Goal: Transaction & Acquisition: Subscribe to service/newsletter

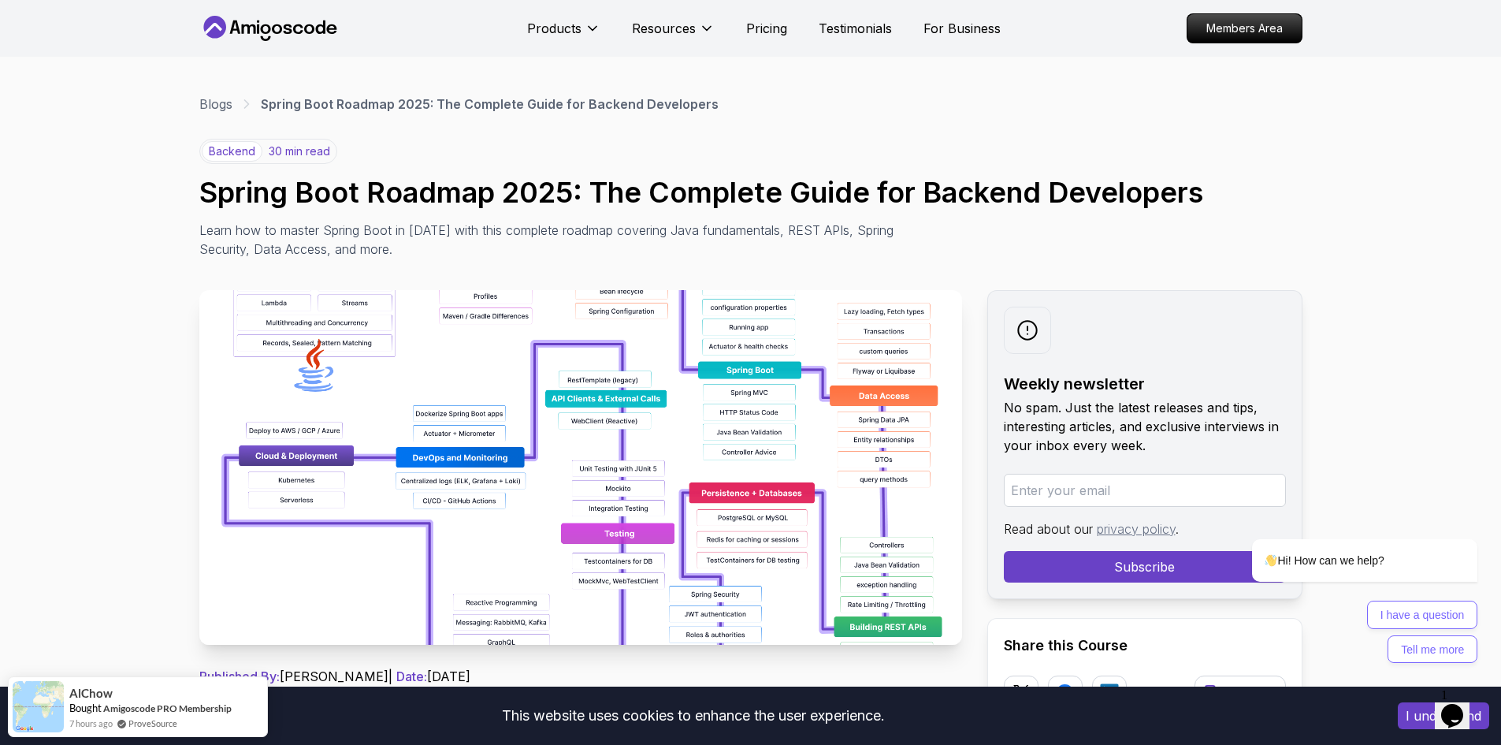
click at [427, 425] on img at bounding box center [580, 467] width 763 height 355
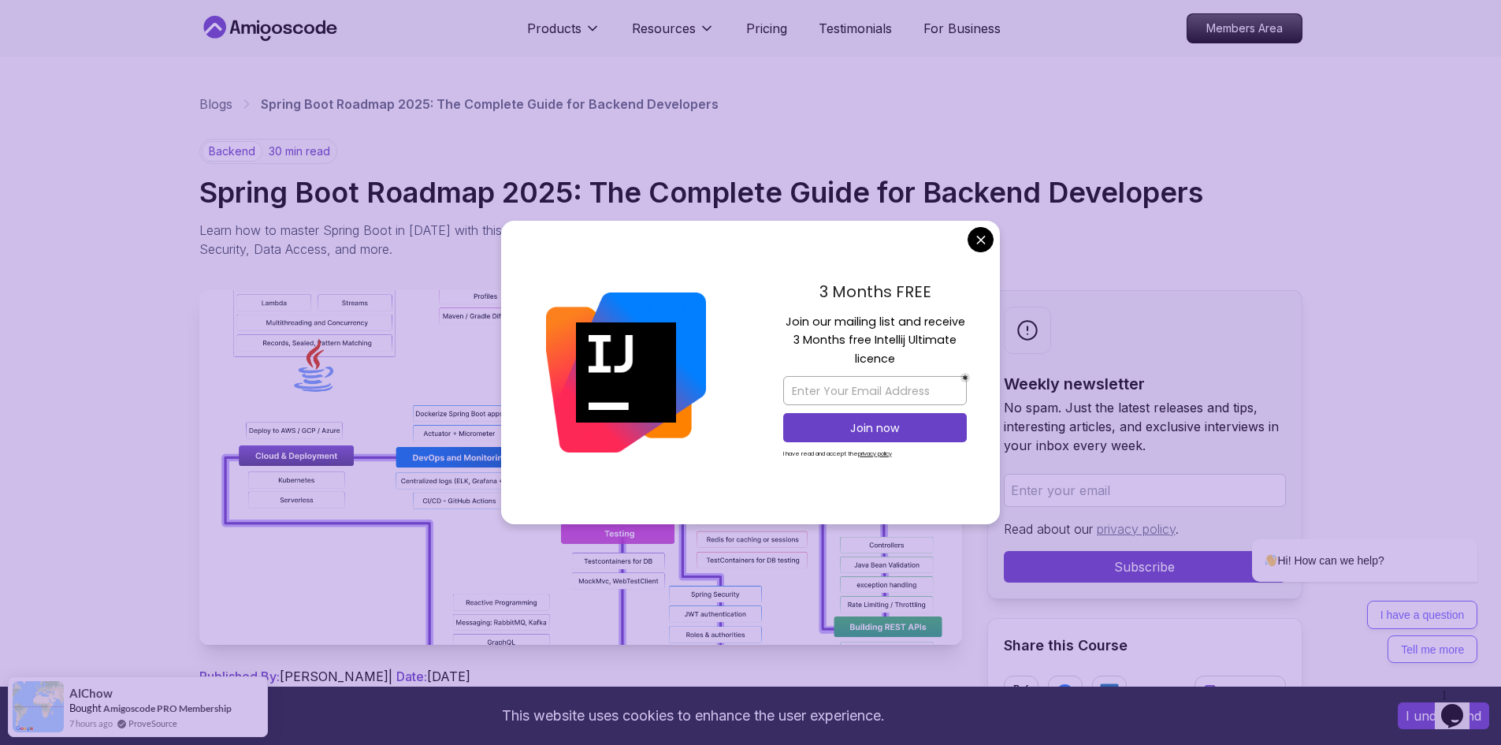
click at [427, 425] on img at bounding box center [580, 467] width 763 height 355
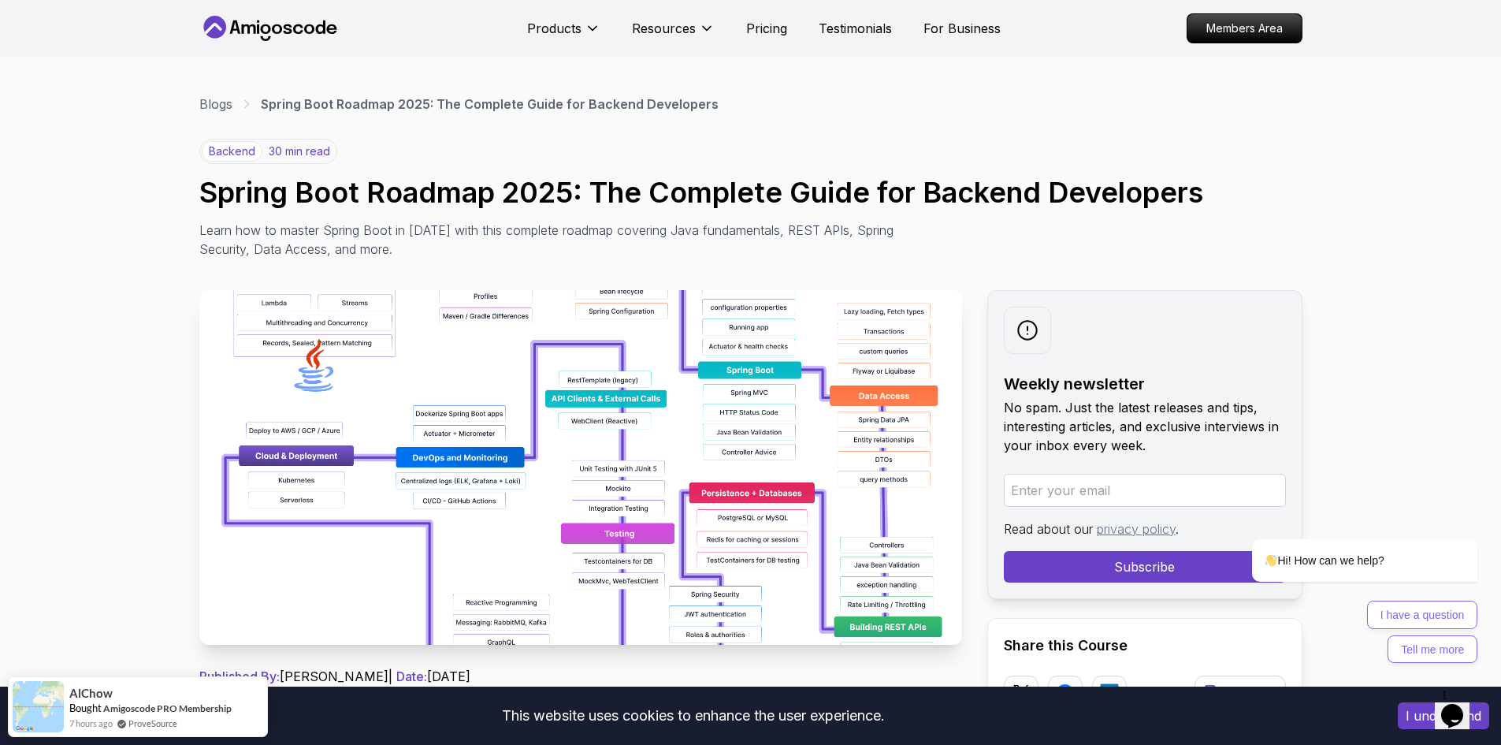
click at [701, 379] on img at bounding box center [580, 467] width 763 height 355
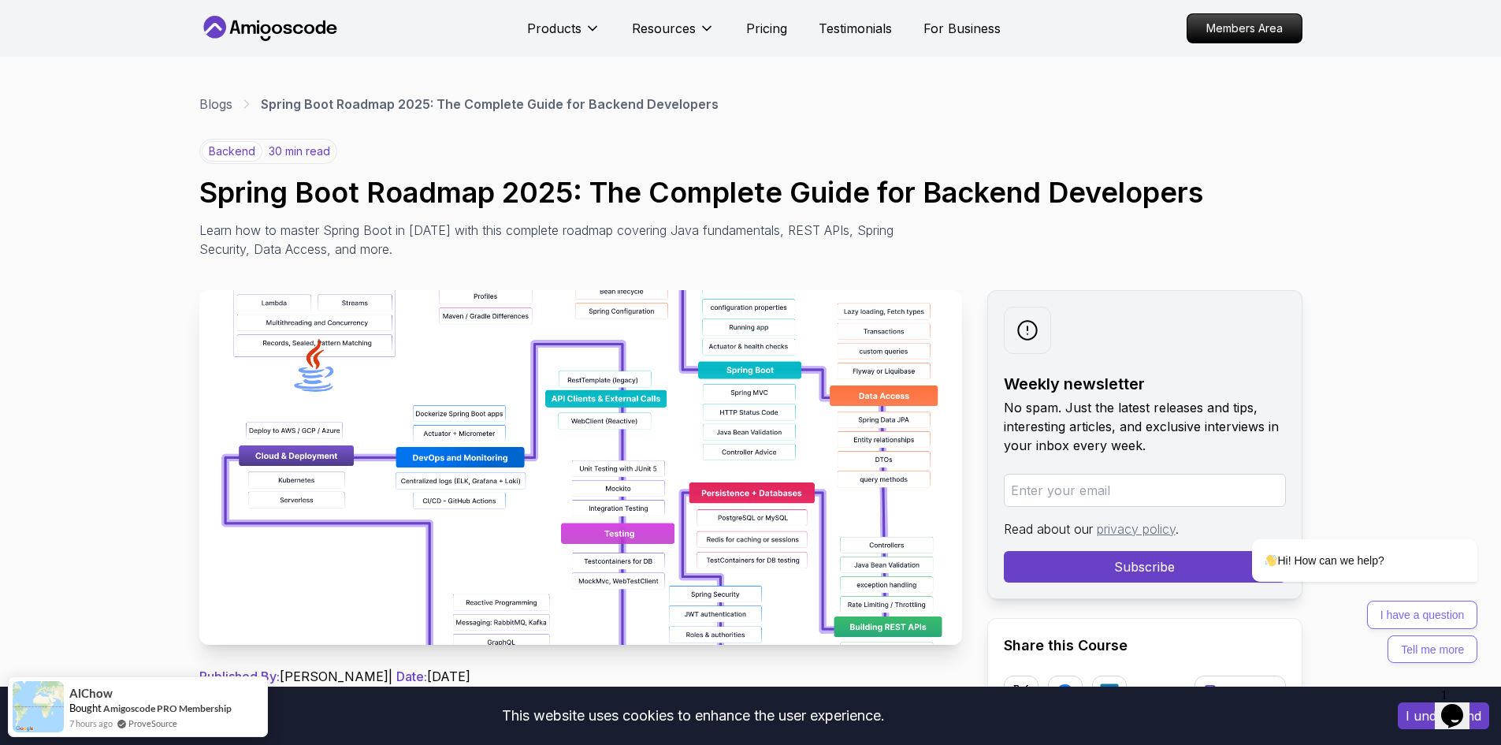
click at [701, 379] on img at bounding box center [580, 467] width 763 height 355
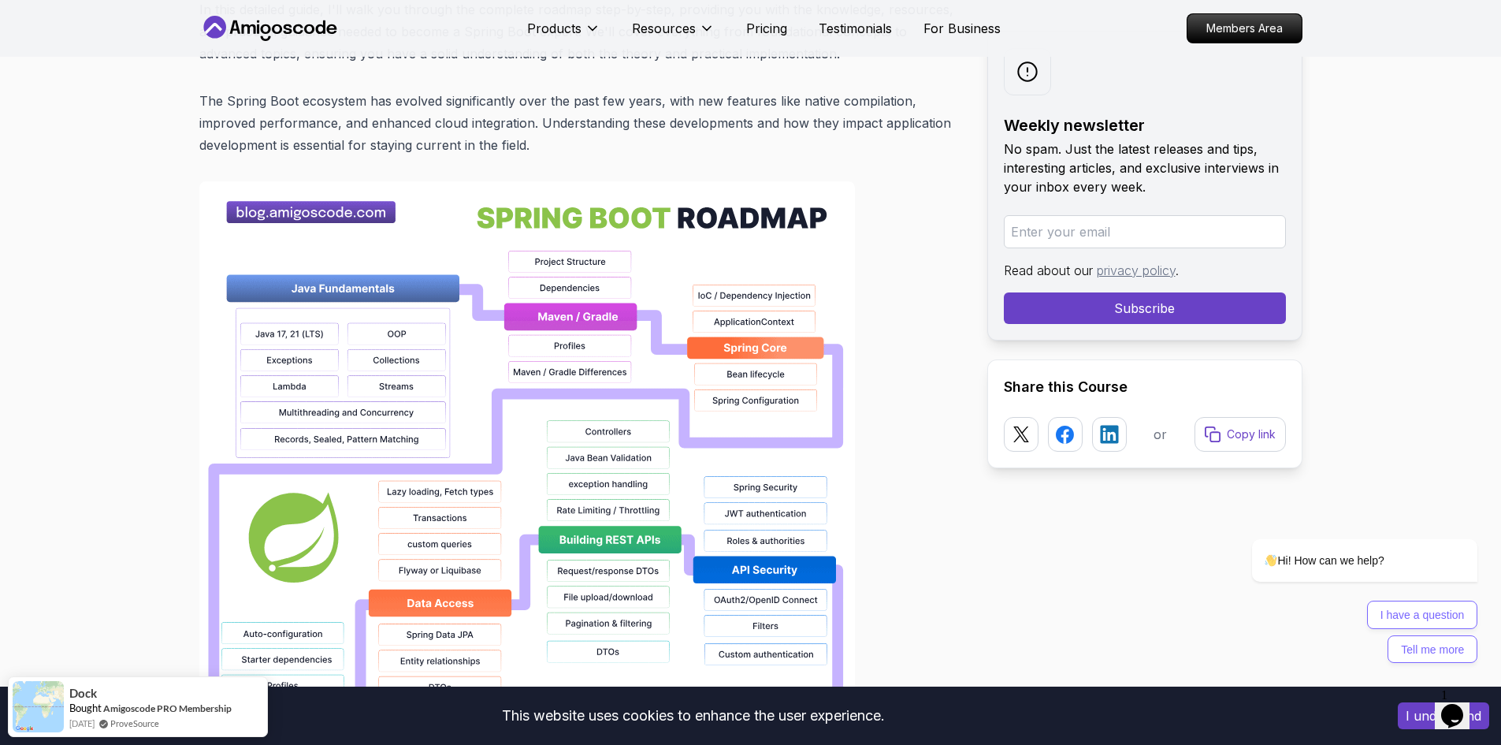
scroll to position [986, 0]
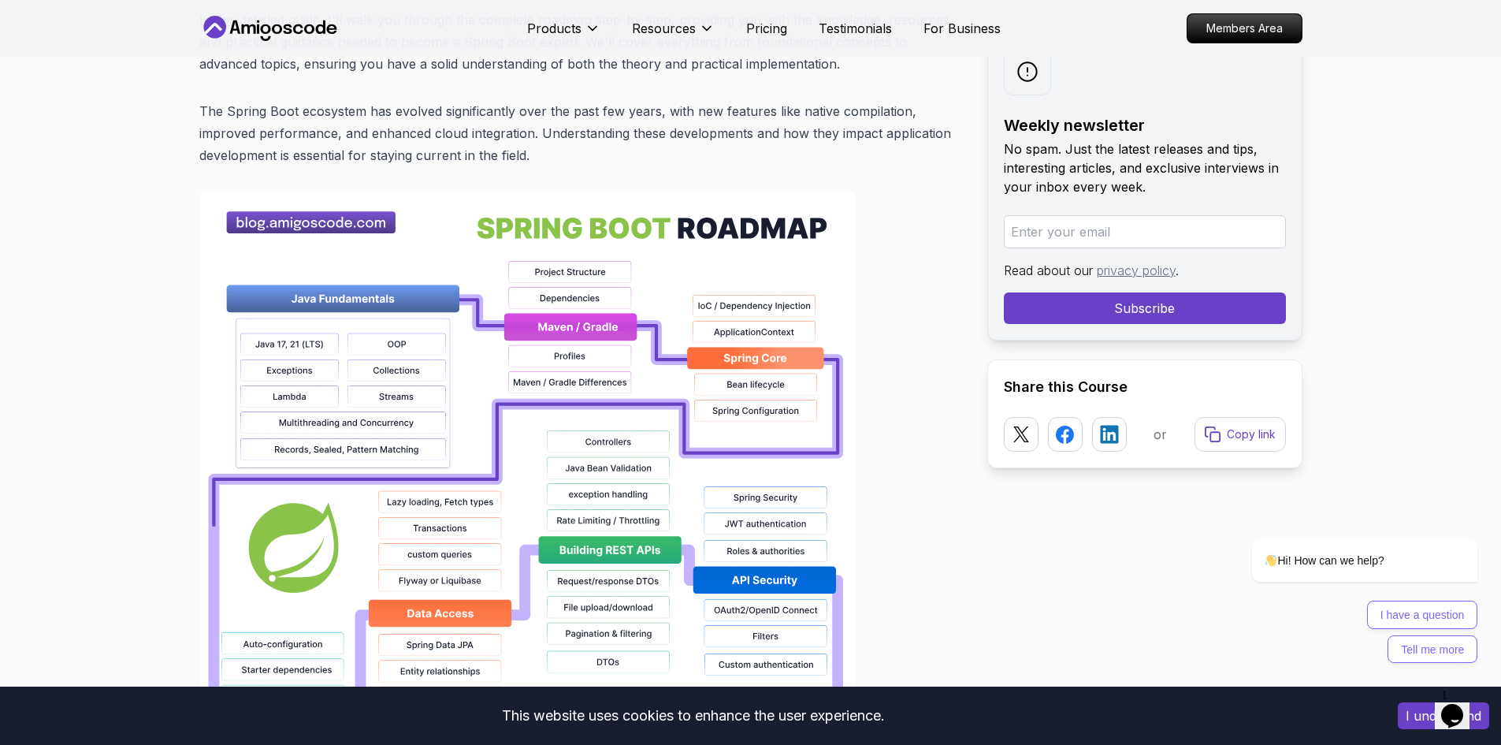
click at [333, 218] on img at bounding box center [527, 696] width 656 height 1009
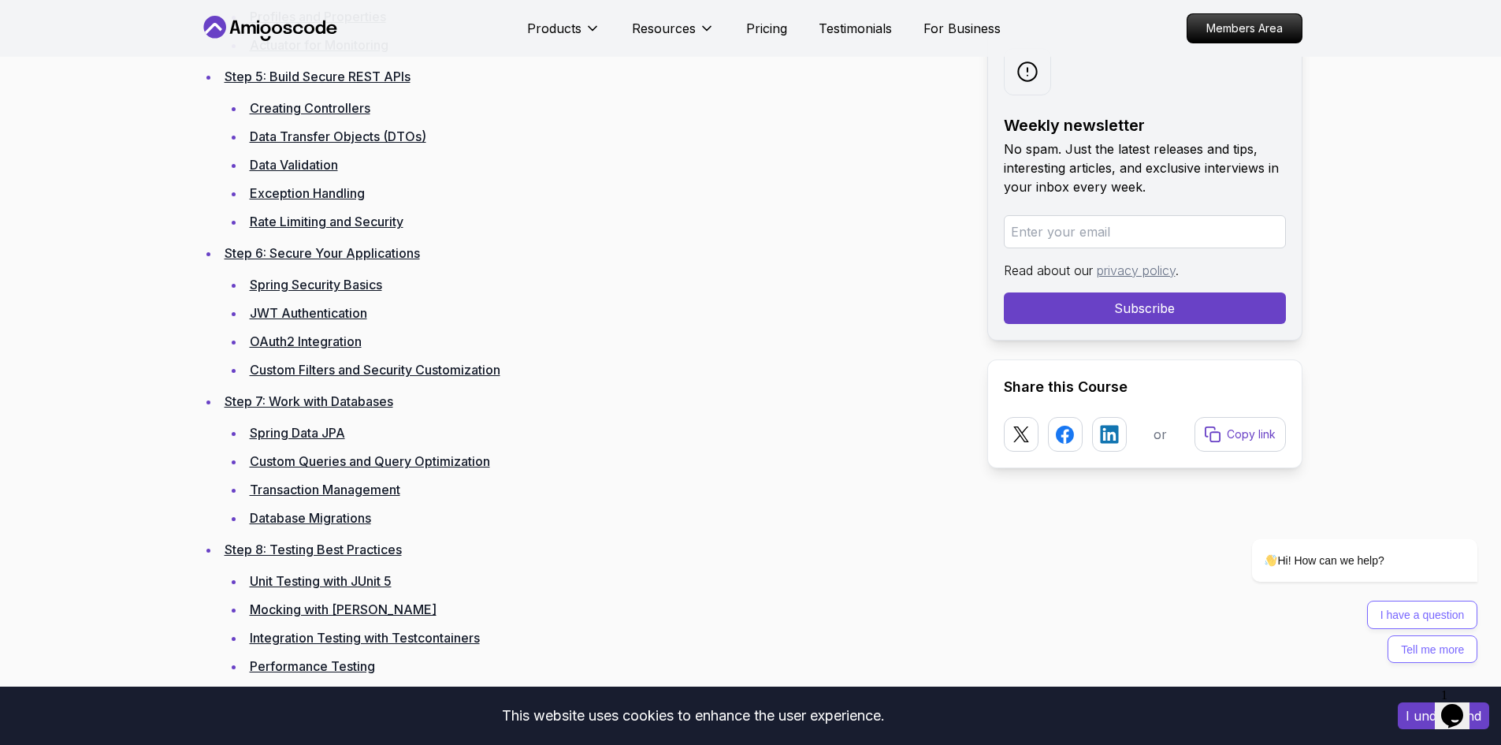
scroll to position [2823, 0]
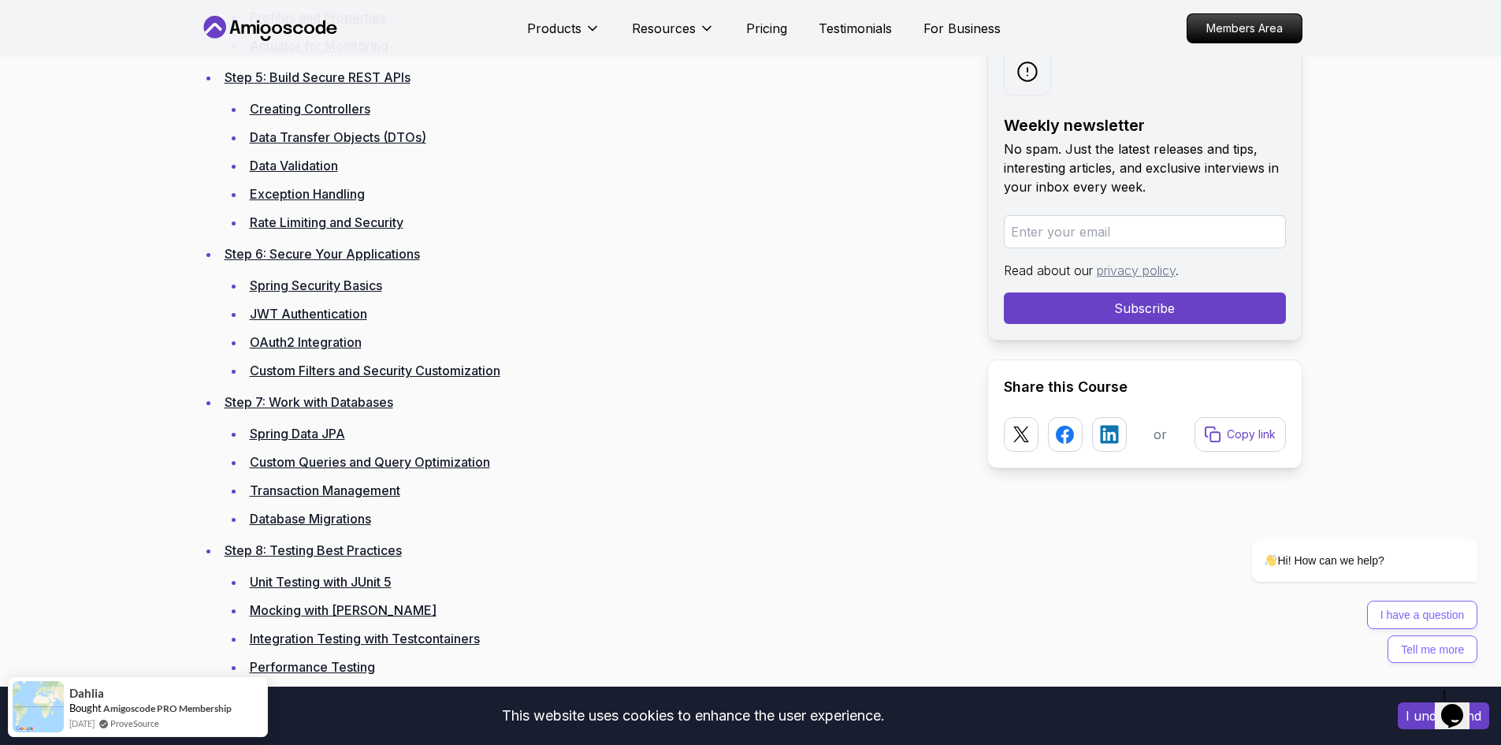
click at [306, 340] on link "OAuth2 Integration" at bounding box center [306, 342] width 112 height 16
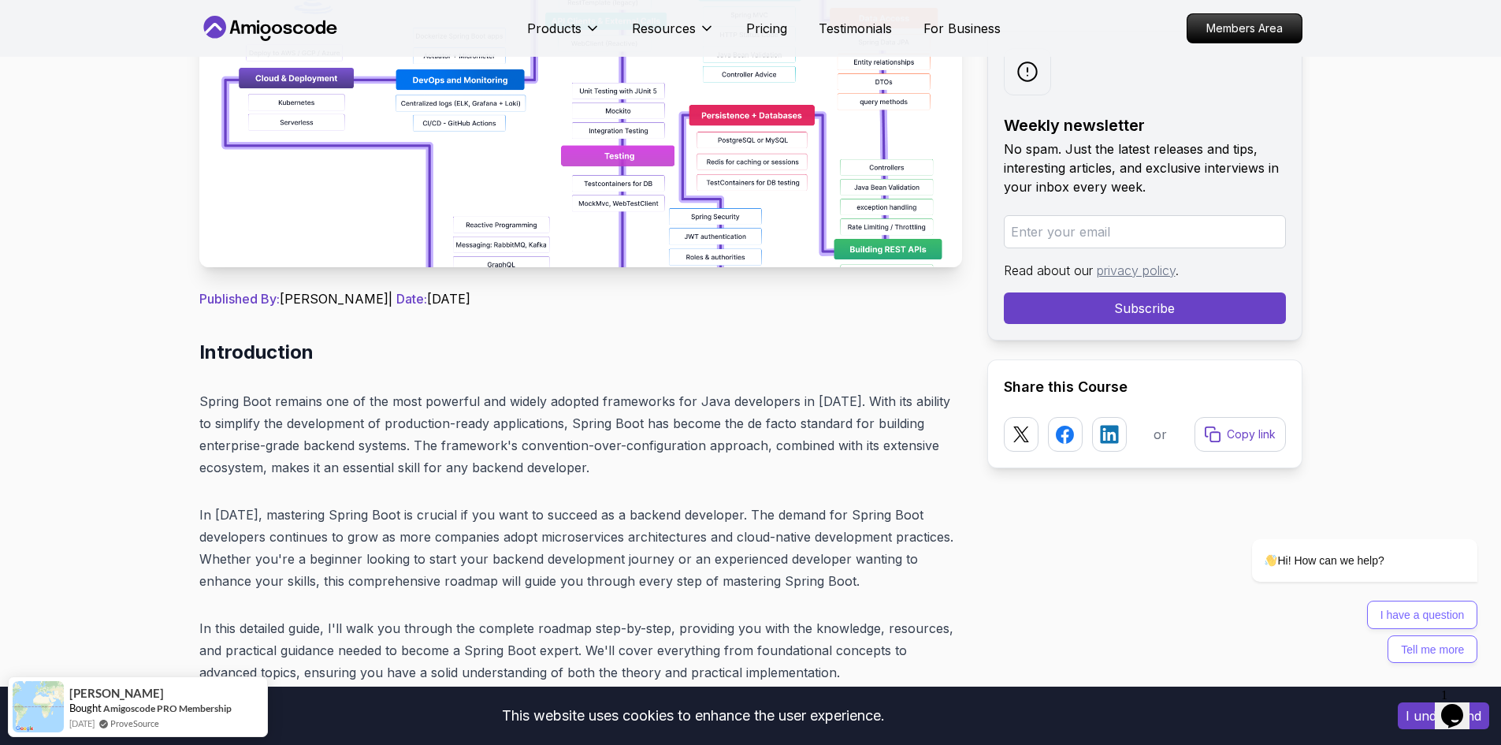
scroll to position [290, 0]
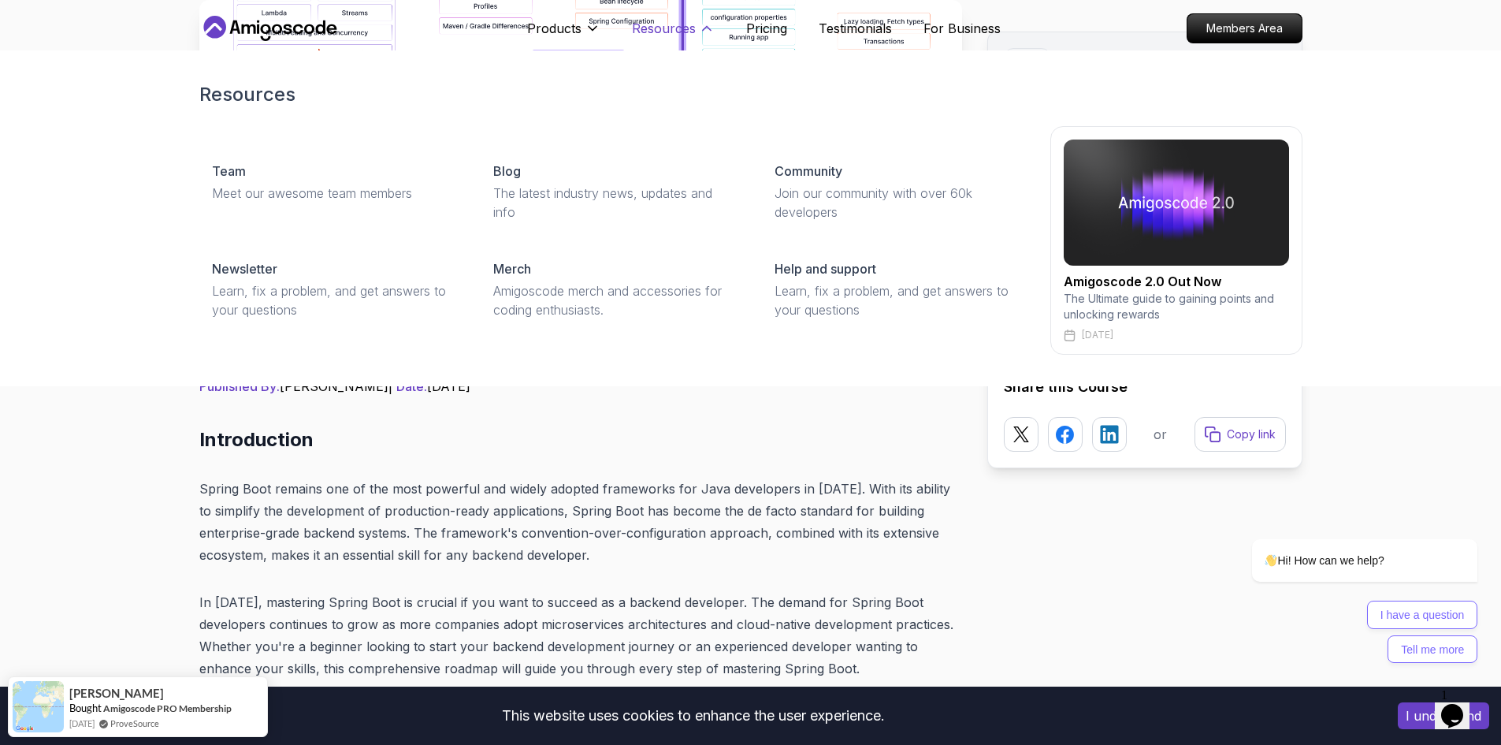
click at [660, 32] on p "Resources" at bounding box center [664, 28] width 64 height 19
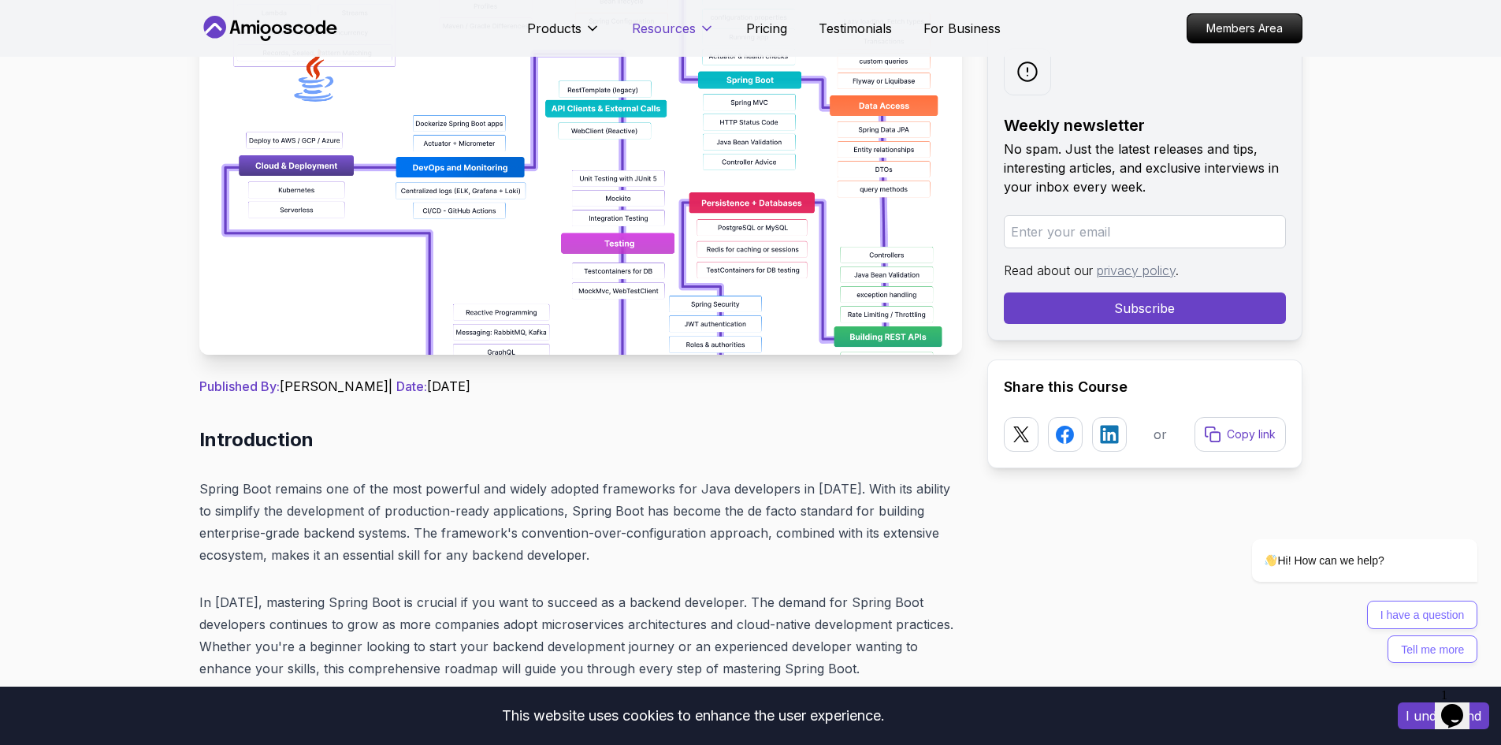
click at [660, 32] on p "Resources" at bounding box center [664, 28] width 64 height 19
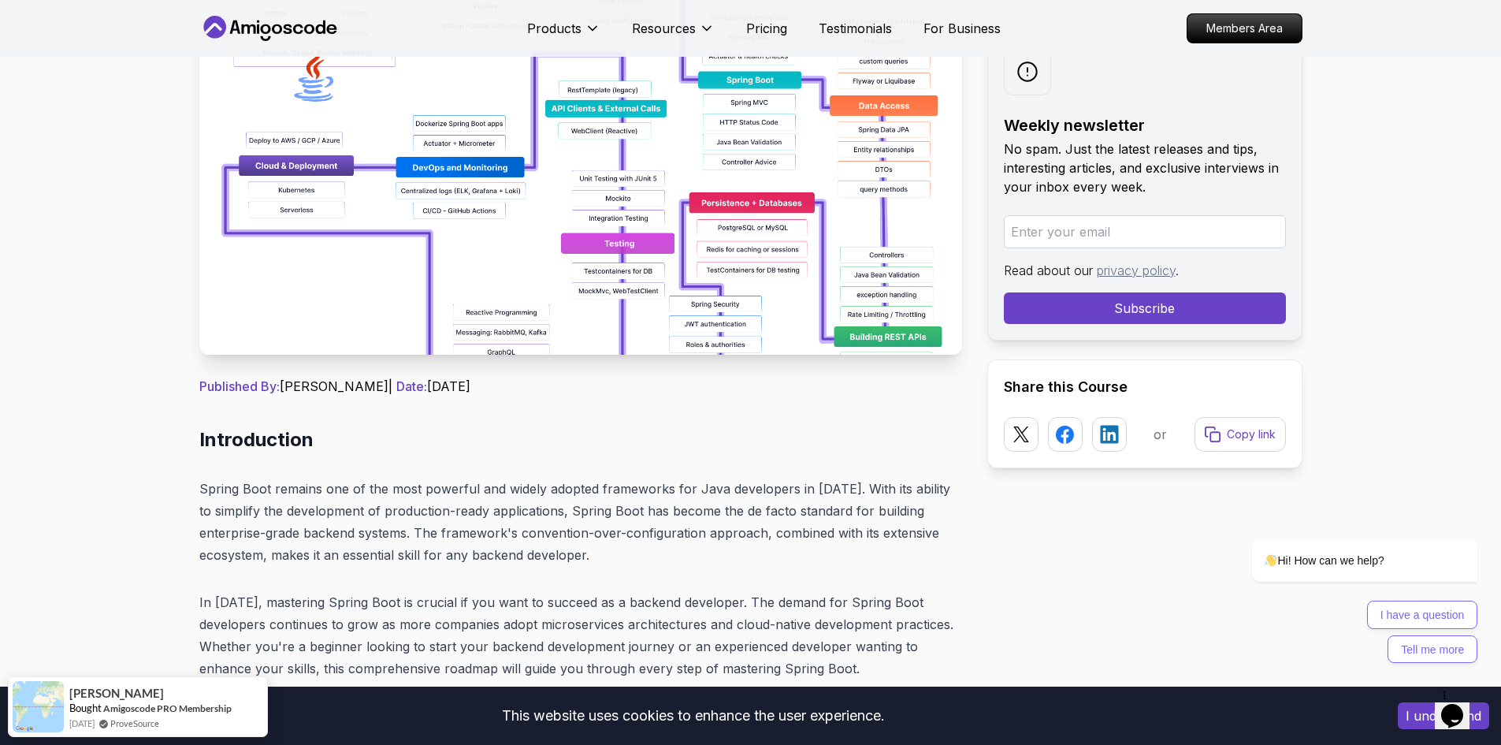
click at [606, 448] on h2 "Introduction" at bounding box center [580, 439] width 763 height 25
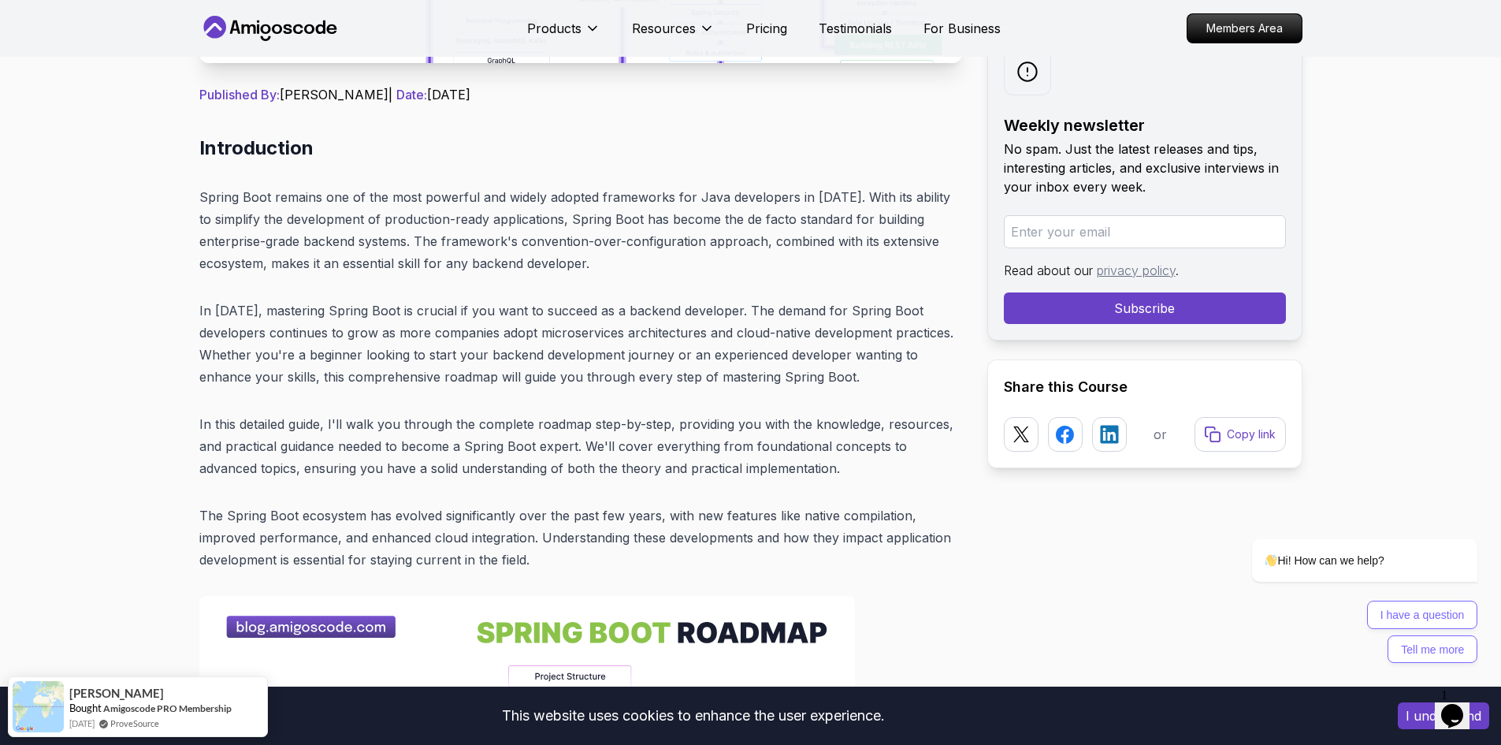
scroll to position [582, 0]
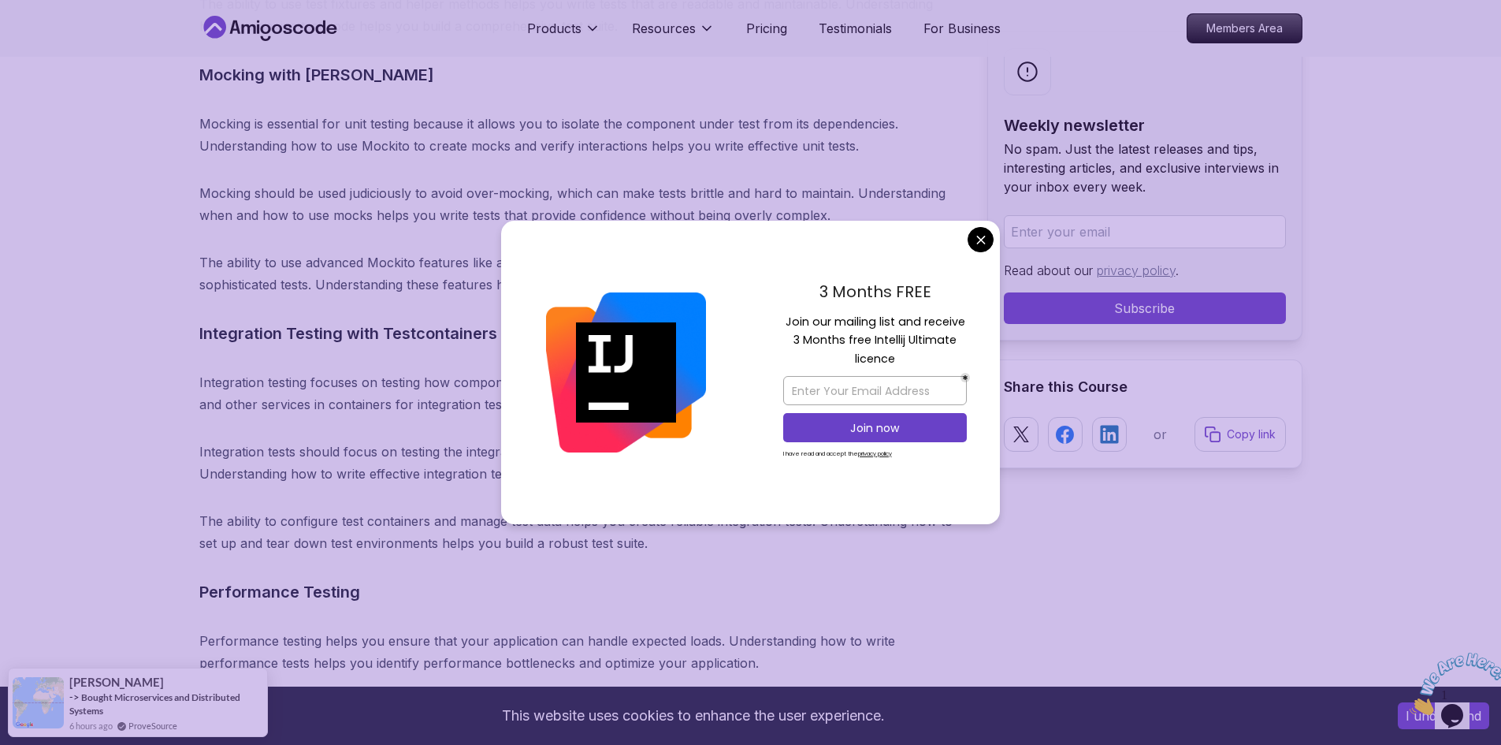
scroll to position [14113, 0]
click at [994, 238] on div "3 Months FREE Join our mailing list and receive 3 Months free Intellij Ultimate…" at bounding box center [875, 373] width 250 height 304
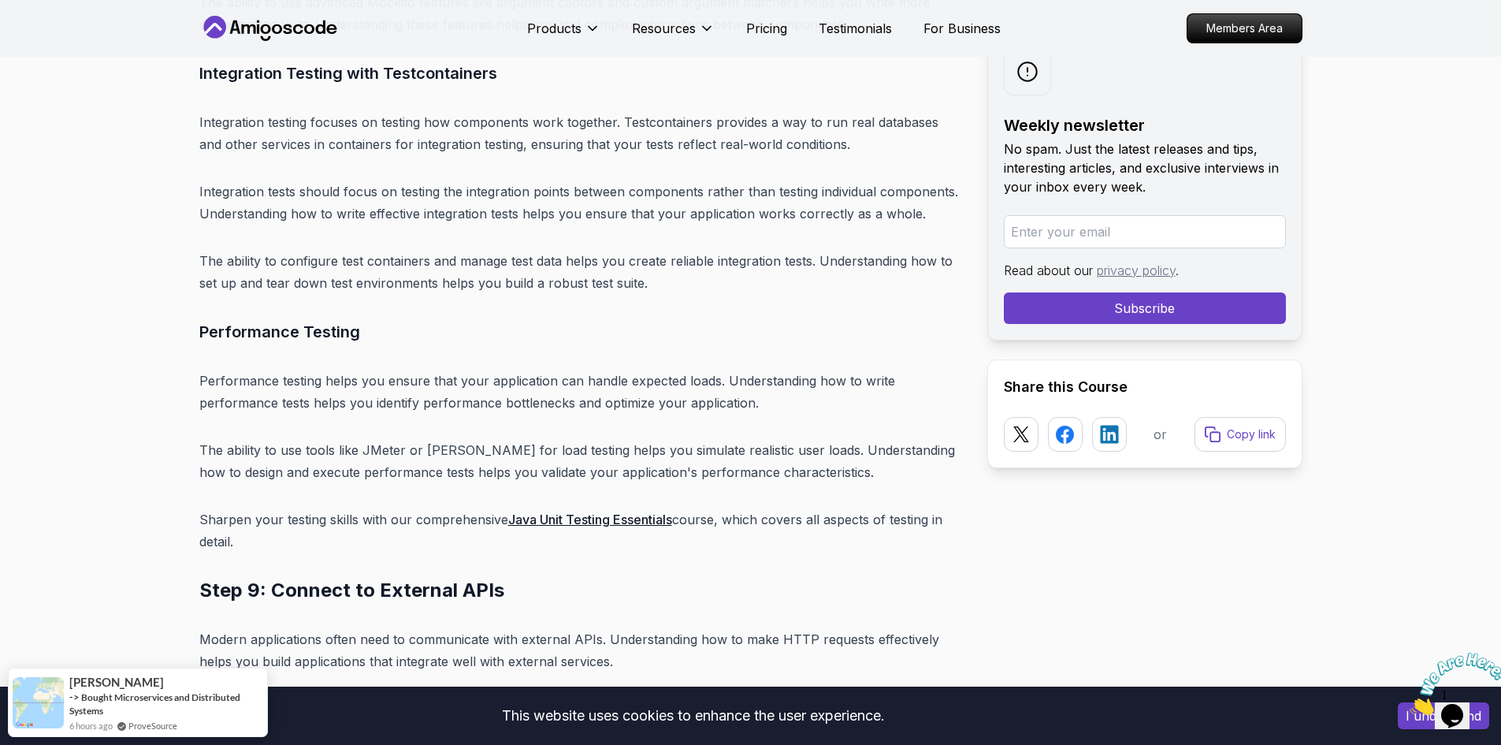
scroll to position [14374, 0]
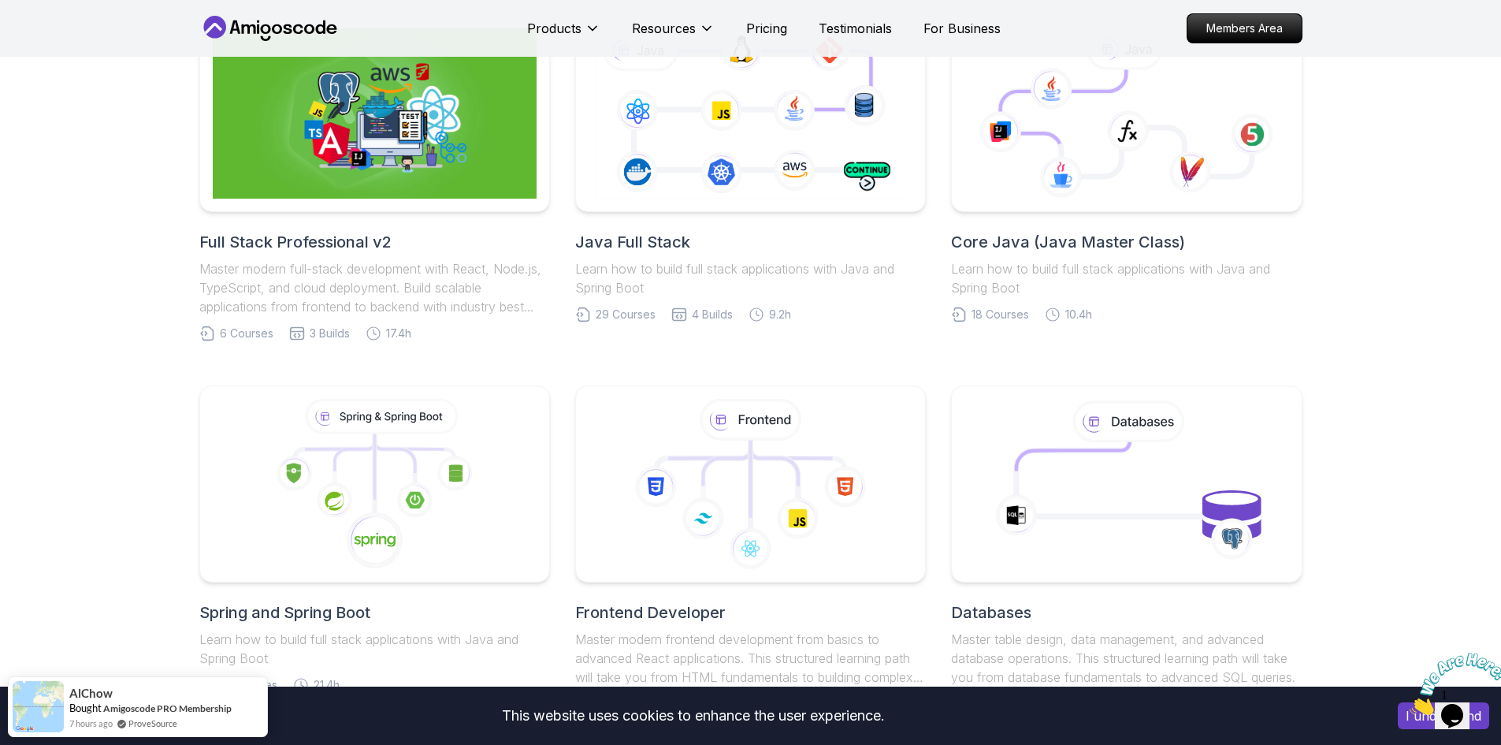
scroll to position [218, 0]
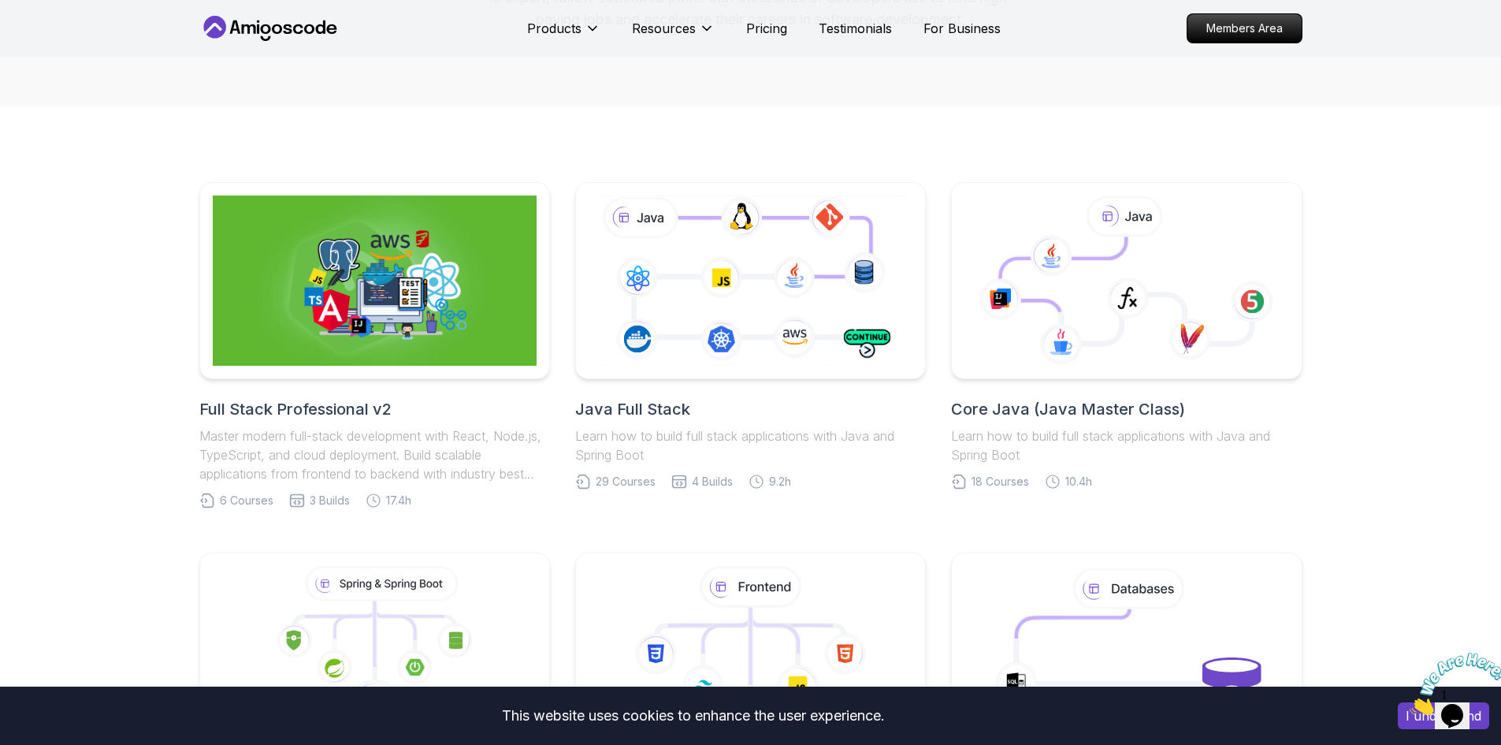
scroll to position [314, 0]
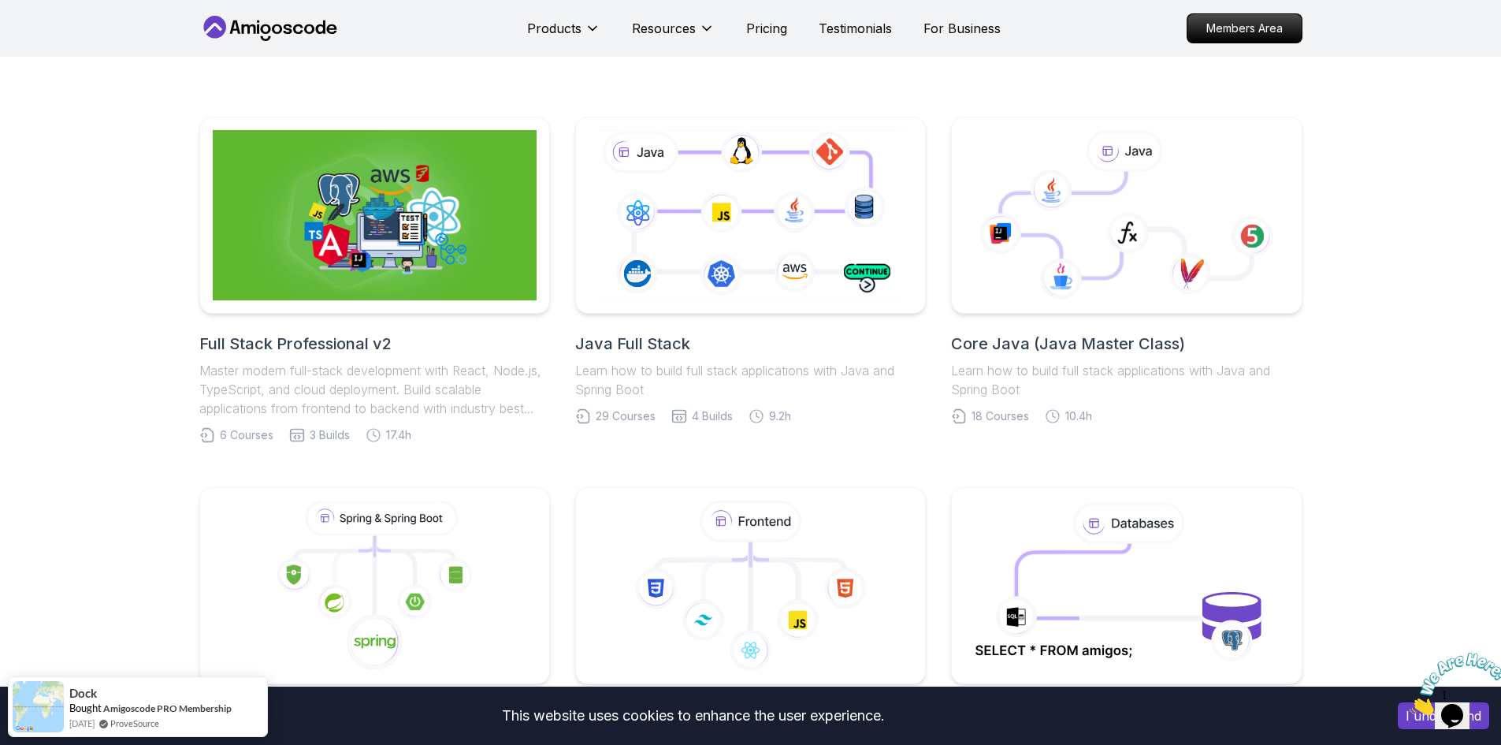
click at [645, 351] on h2 "Java Full Stack" at bounding box center [750, 344] width 351 height 22
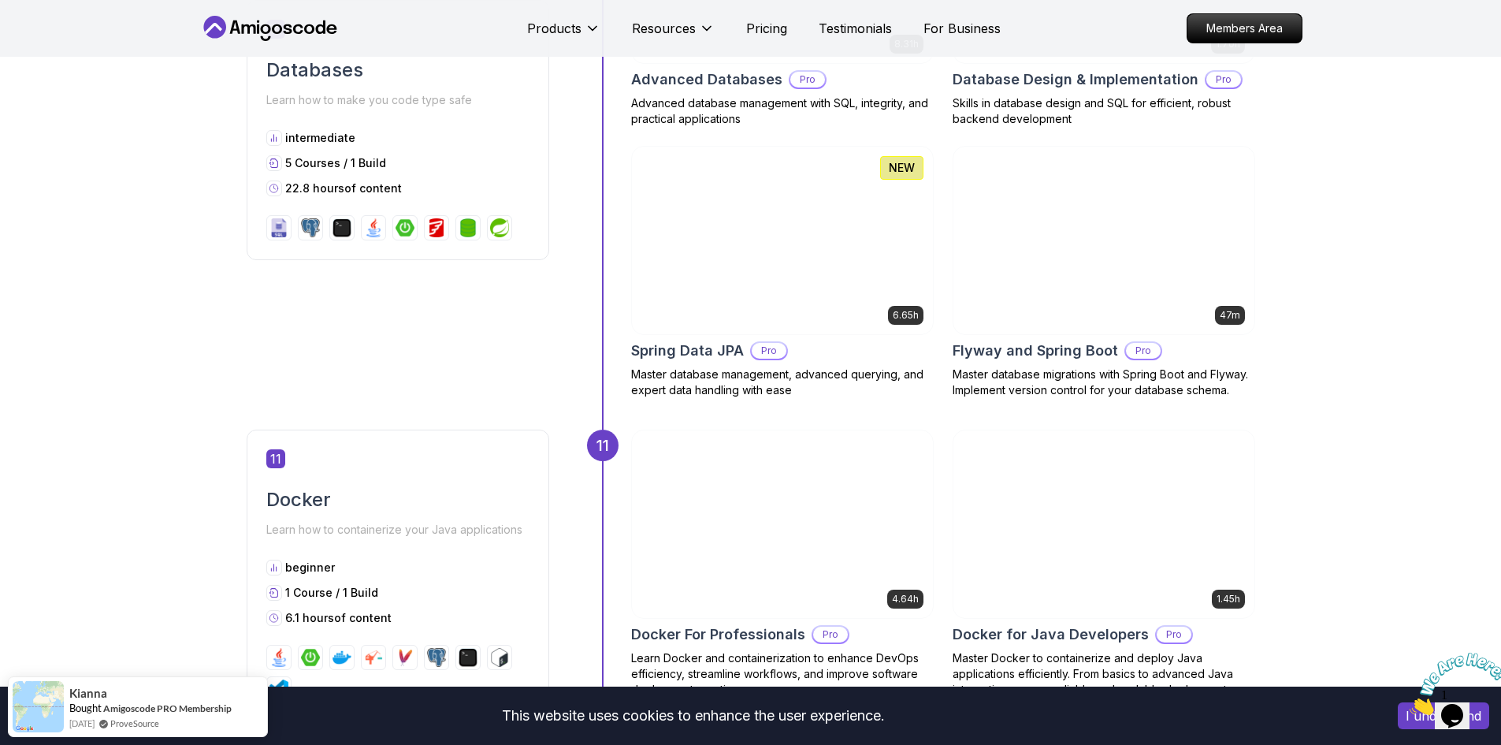
scroll to position [4399, 0]
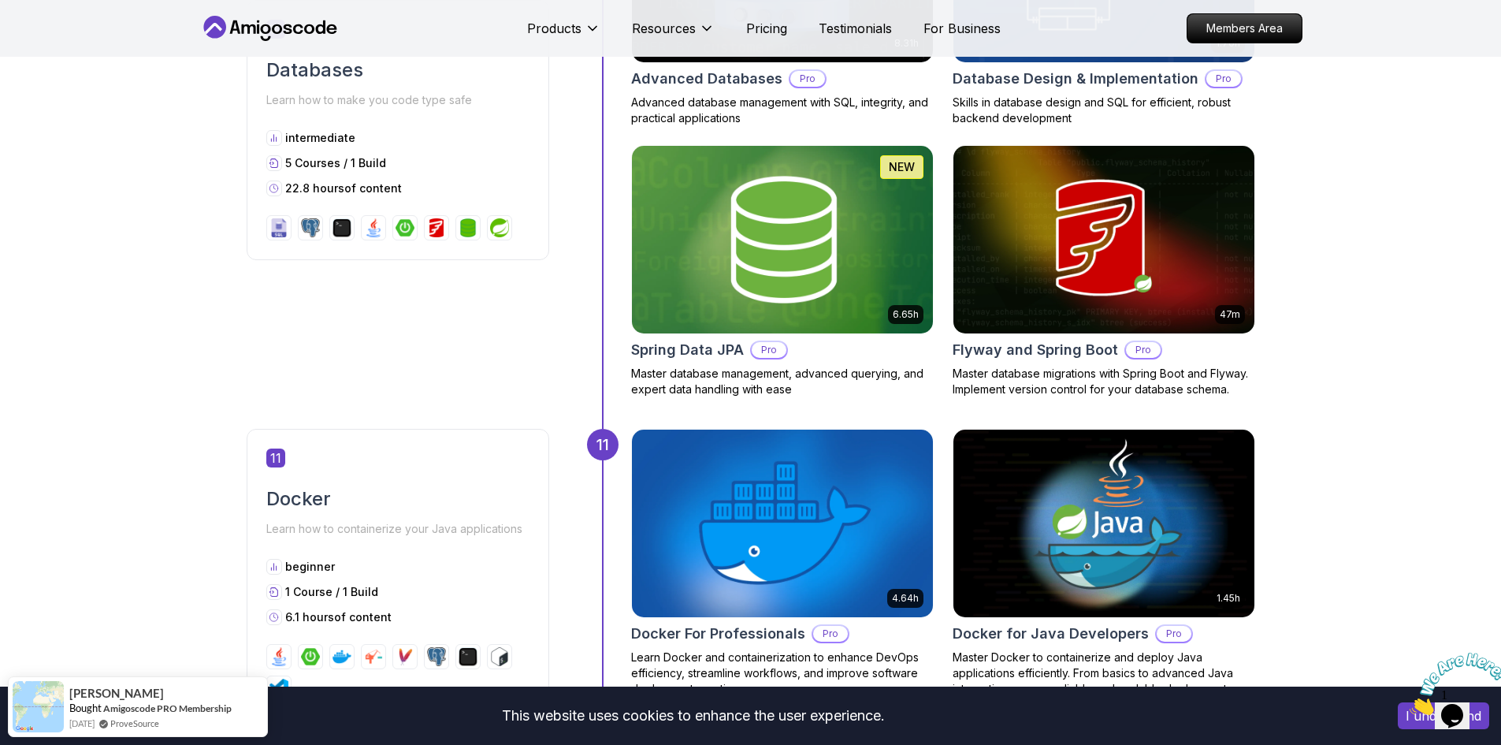
drag, startPoint x: 897, startPoint y: 237, endPoint x: 1340, endPoint y: 329, distance: 452.4
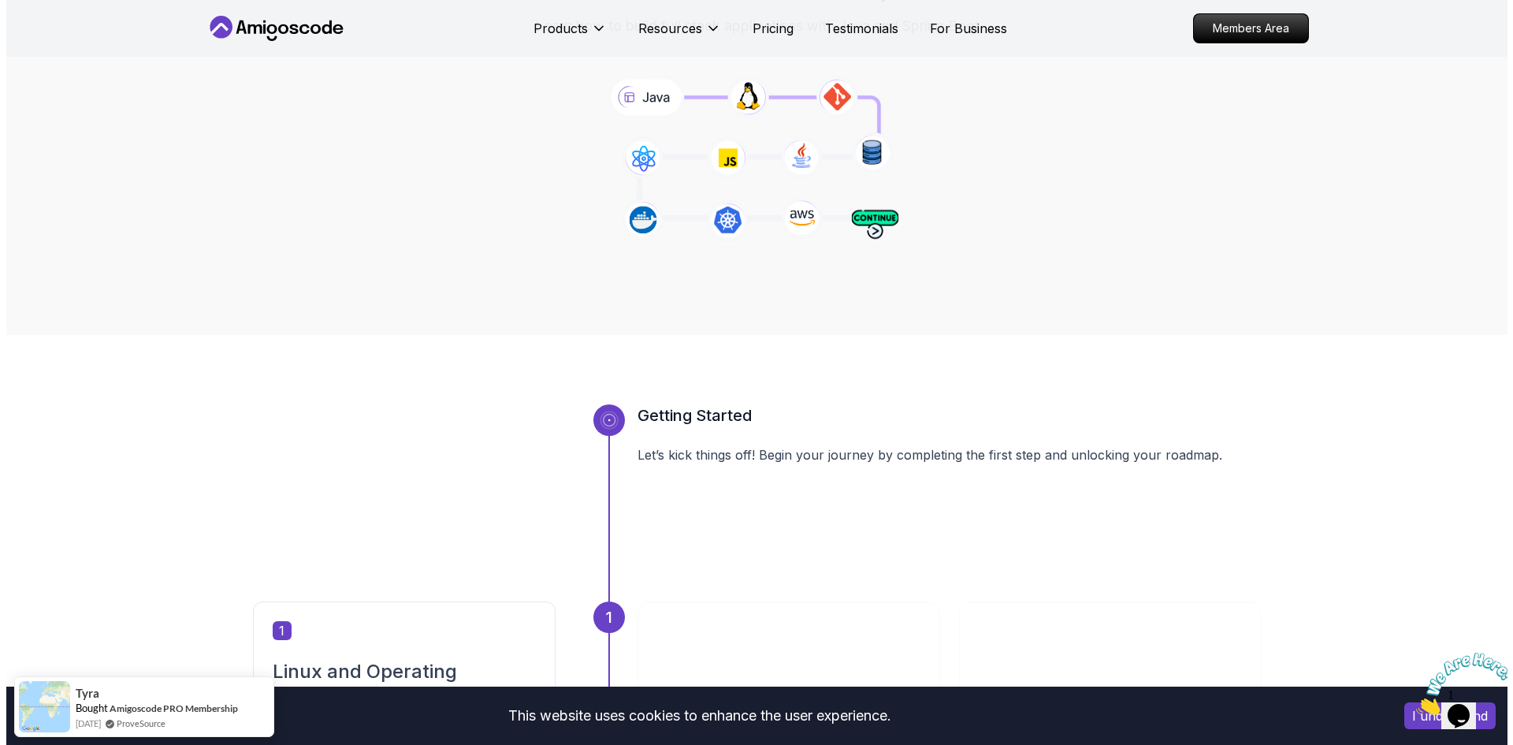
scroll to position [0, 0]
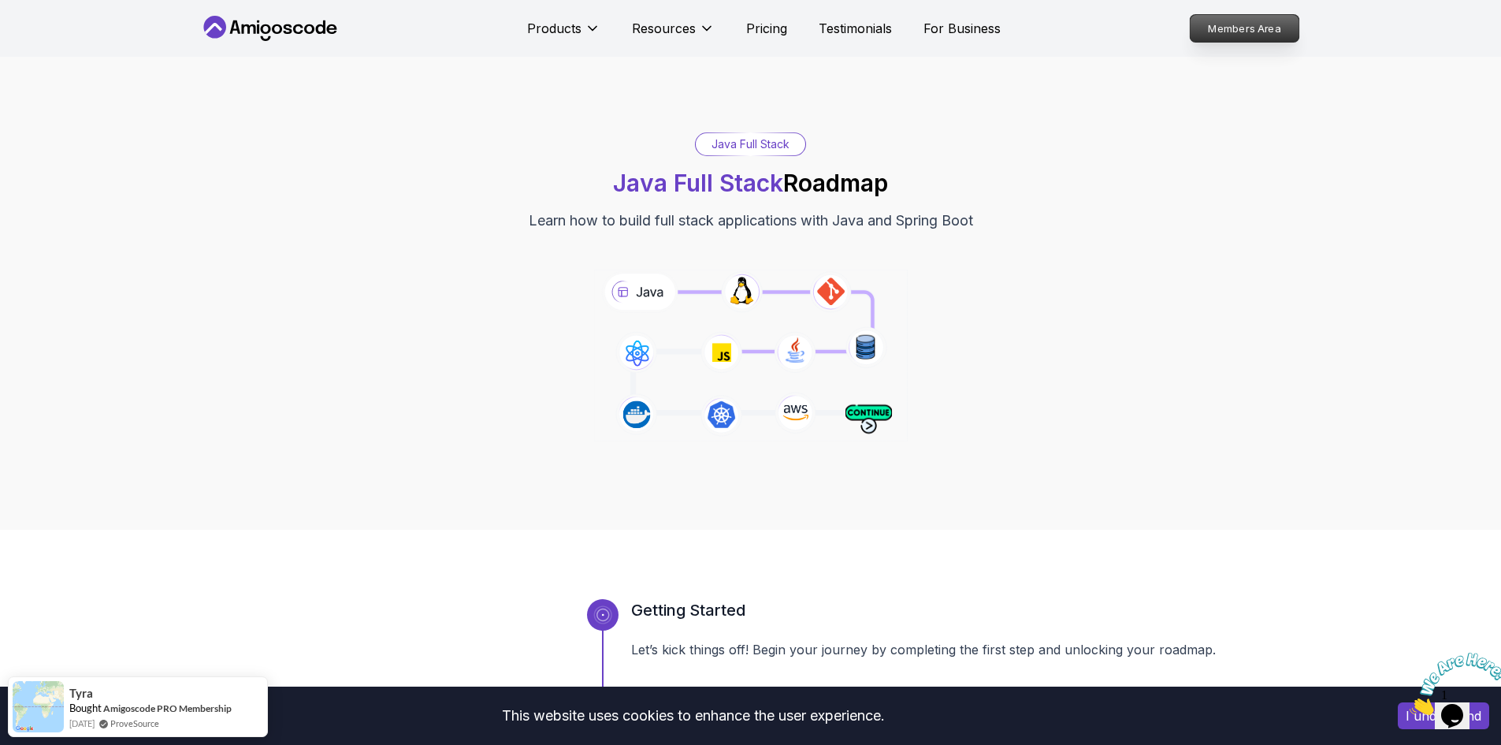
click at [1244, 18] on p "Members Area" at bounding box center [1244, 28] width 109 height 27
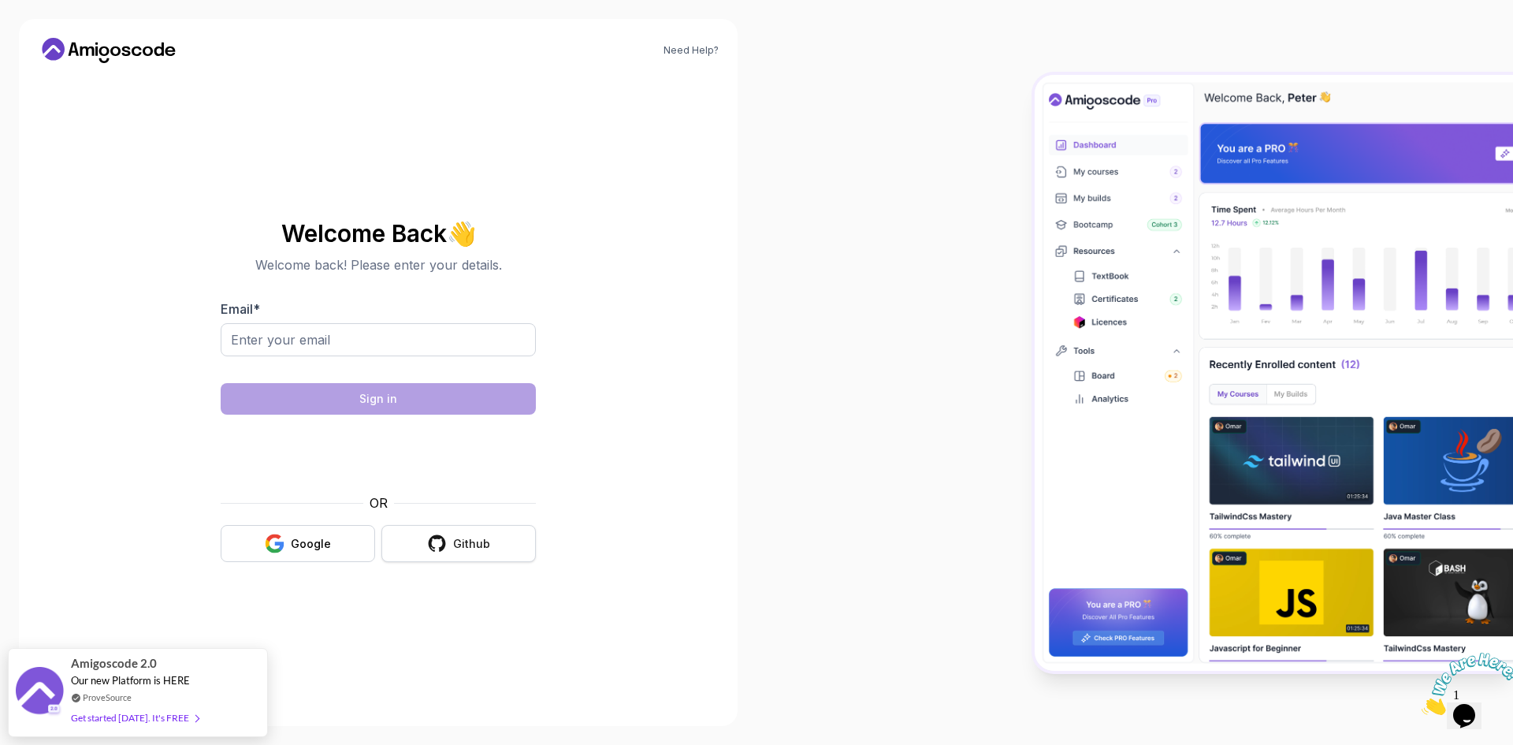
click at [474, 536] on div "Github" at bounding box center [471, 544] width 37 height 16
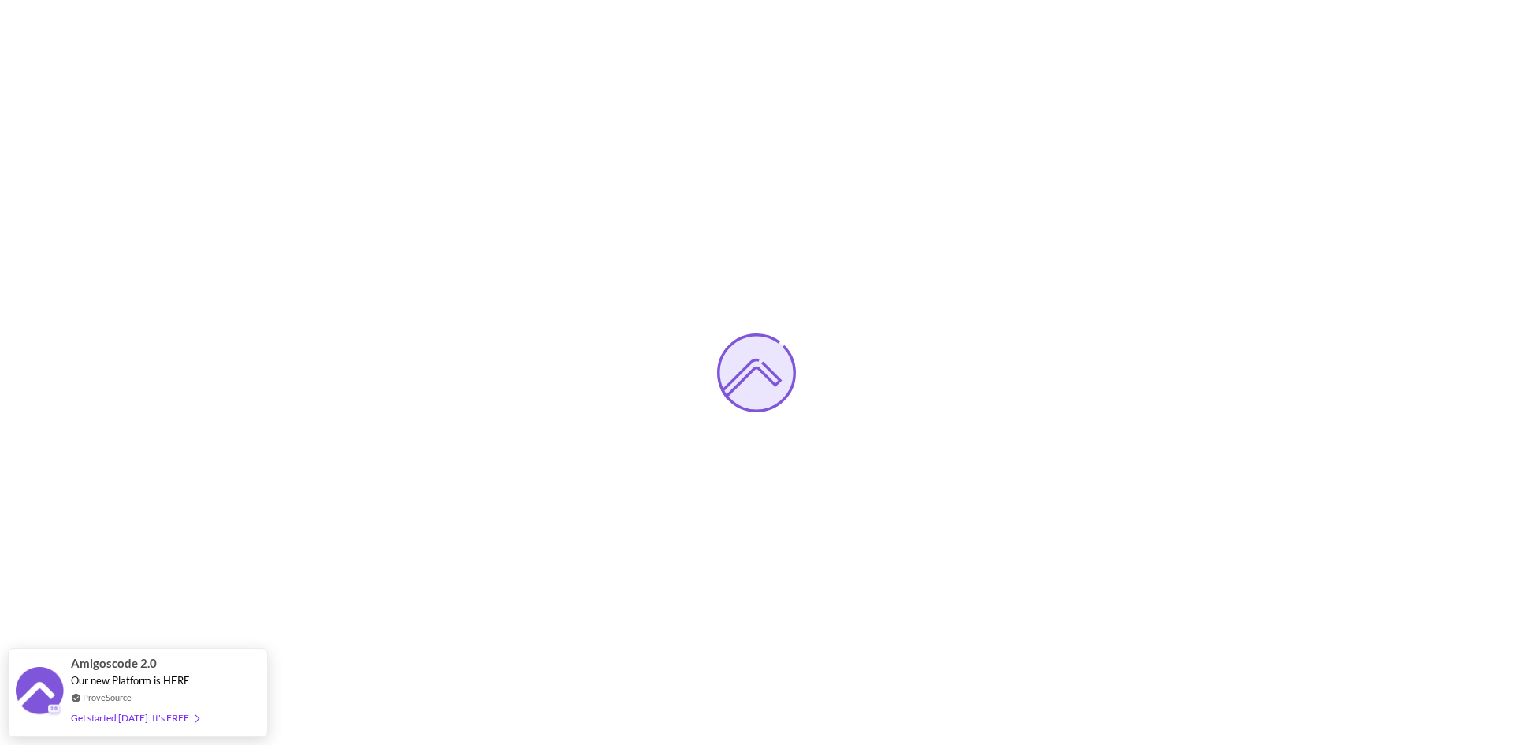
click at [455, 611] on div at bounding box center [756, 372] width 1513 height 745
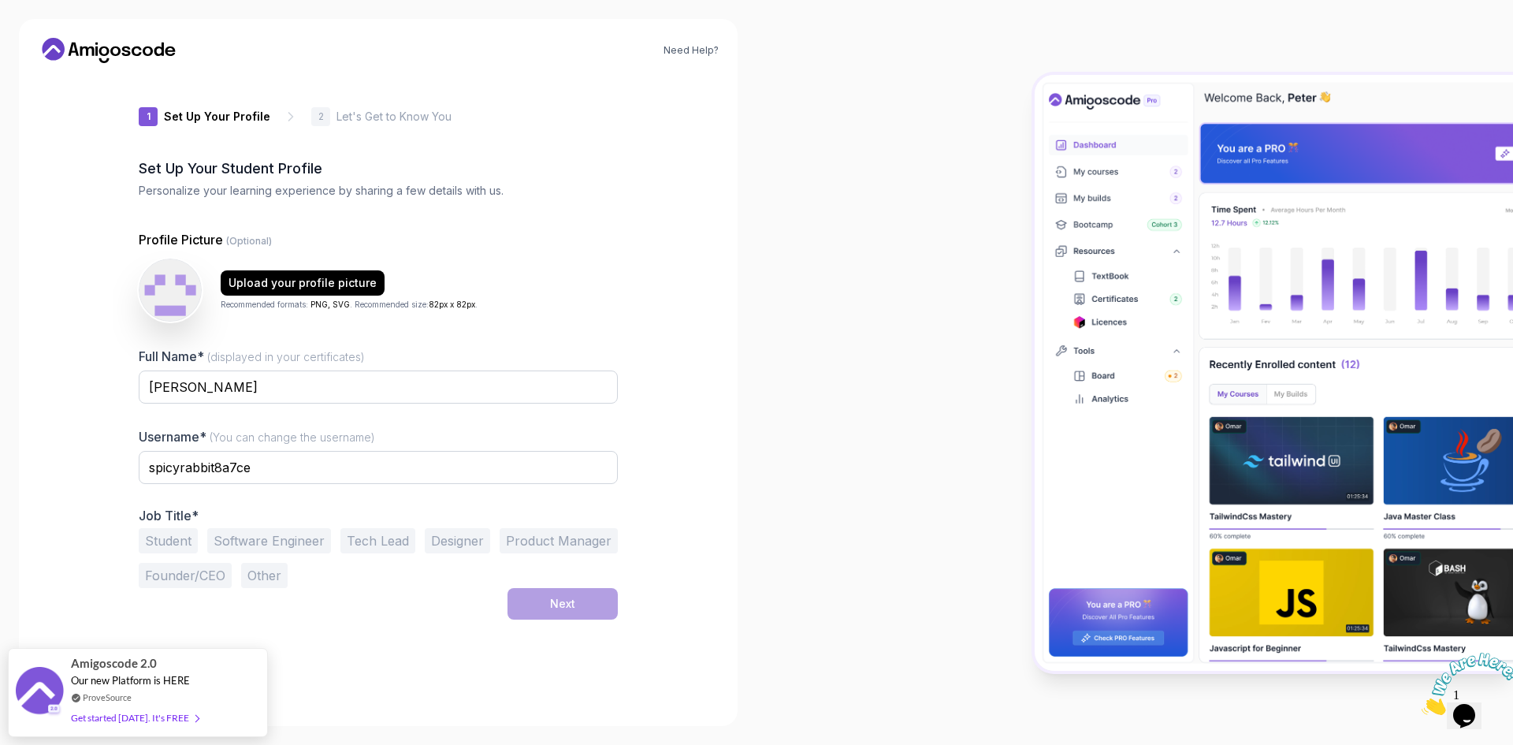
click at [294, 537] on button "Software Engineer" at bounding box center [269, 540] width 124 height 25
click at [317, 471] on input "spicyrabbit8a7ce" at bounding box center [378, 467] width 479 height 33
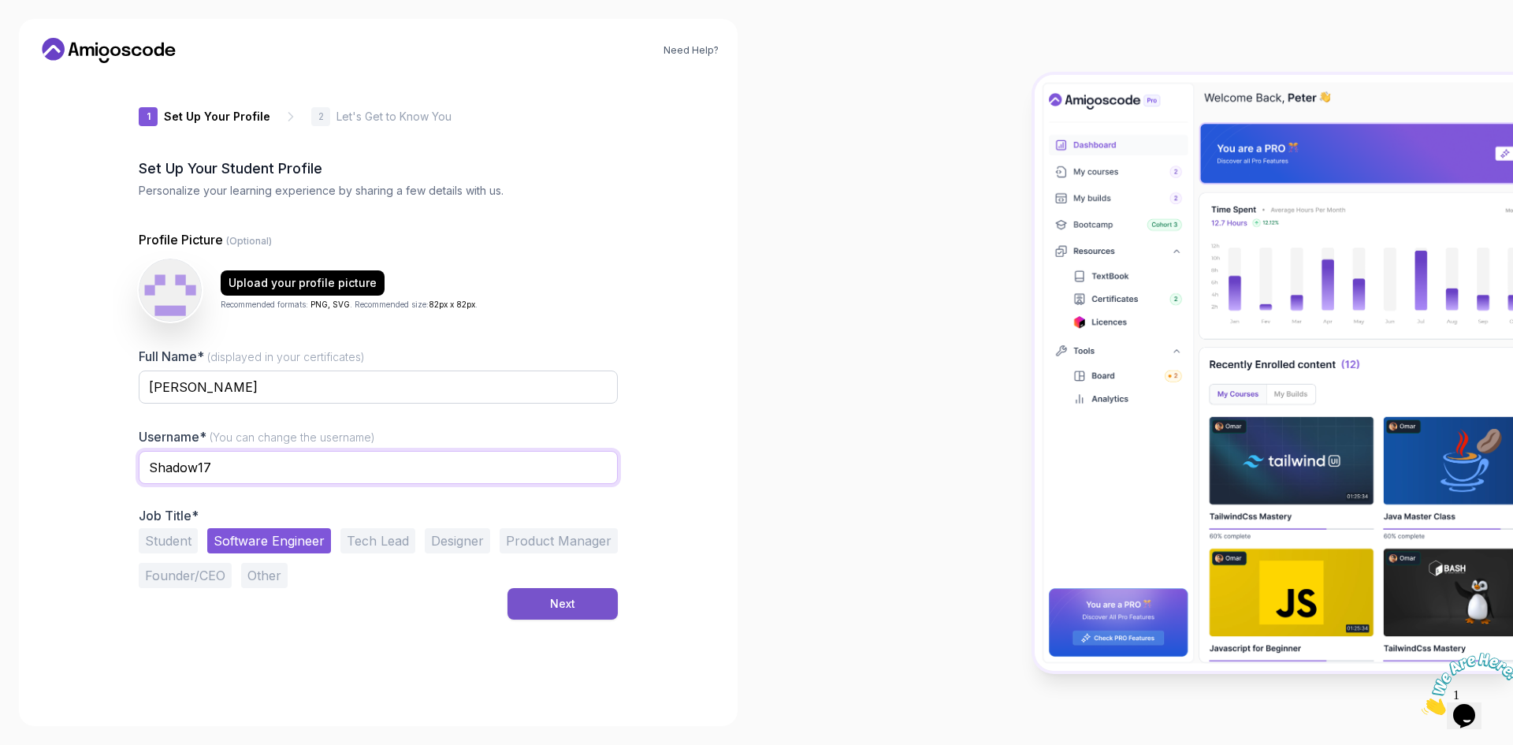
type input "Shadow17"
click at [552, 605] on div "Next" at bounding box center [562, 604] width 25 height 16
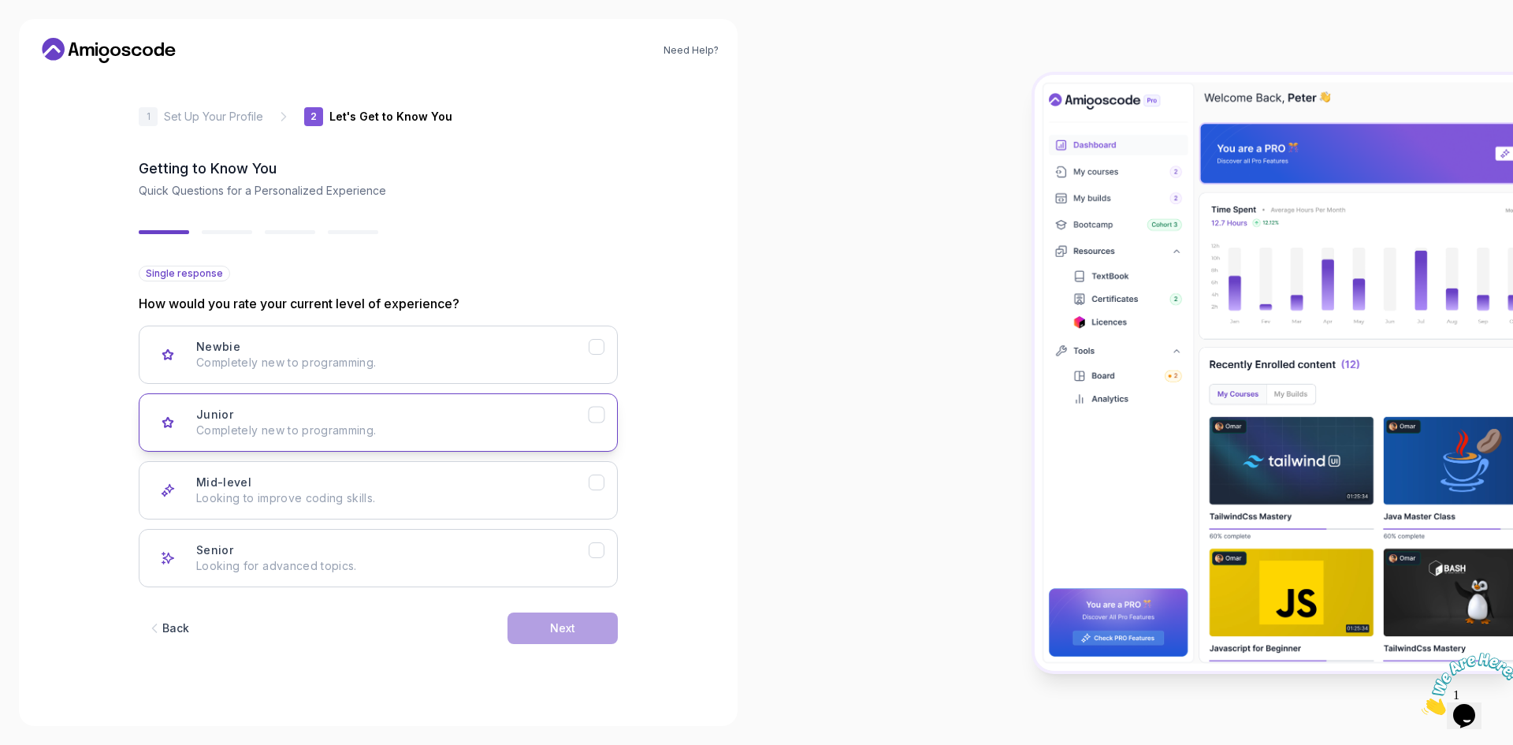
click at [580, 430] on p "Completely new to programming." at bounding box center [392, 430] width 393 height 16
click at [571, 483] on div "Mid-level Looking to improve coding skills." at bounding box center [392, 490] width 393 height 32
click at [560, 624] on div "Next" at bounding box center [562, 628] width 25 height 16
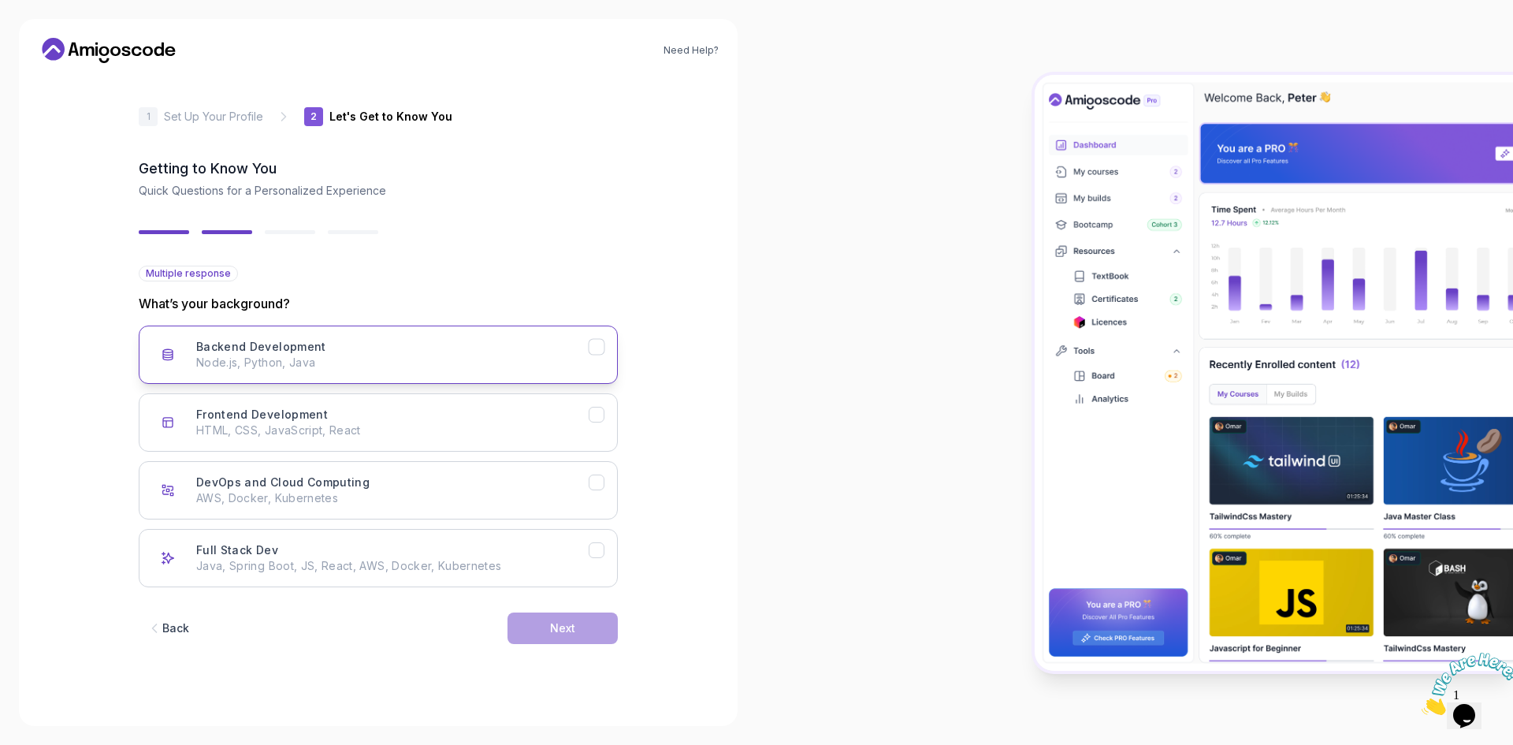
click at [569, 359] on p "Node.js, Python, Java" at bounding box center [392, 363] width 393 height 16
click at [564, 615] on button "Next" at bounding box center [563, 628] width 110 height 32
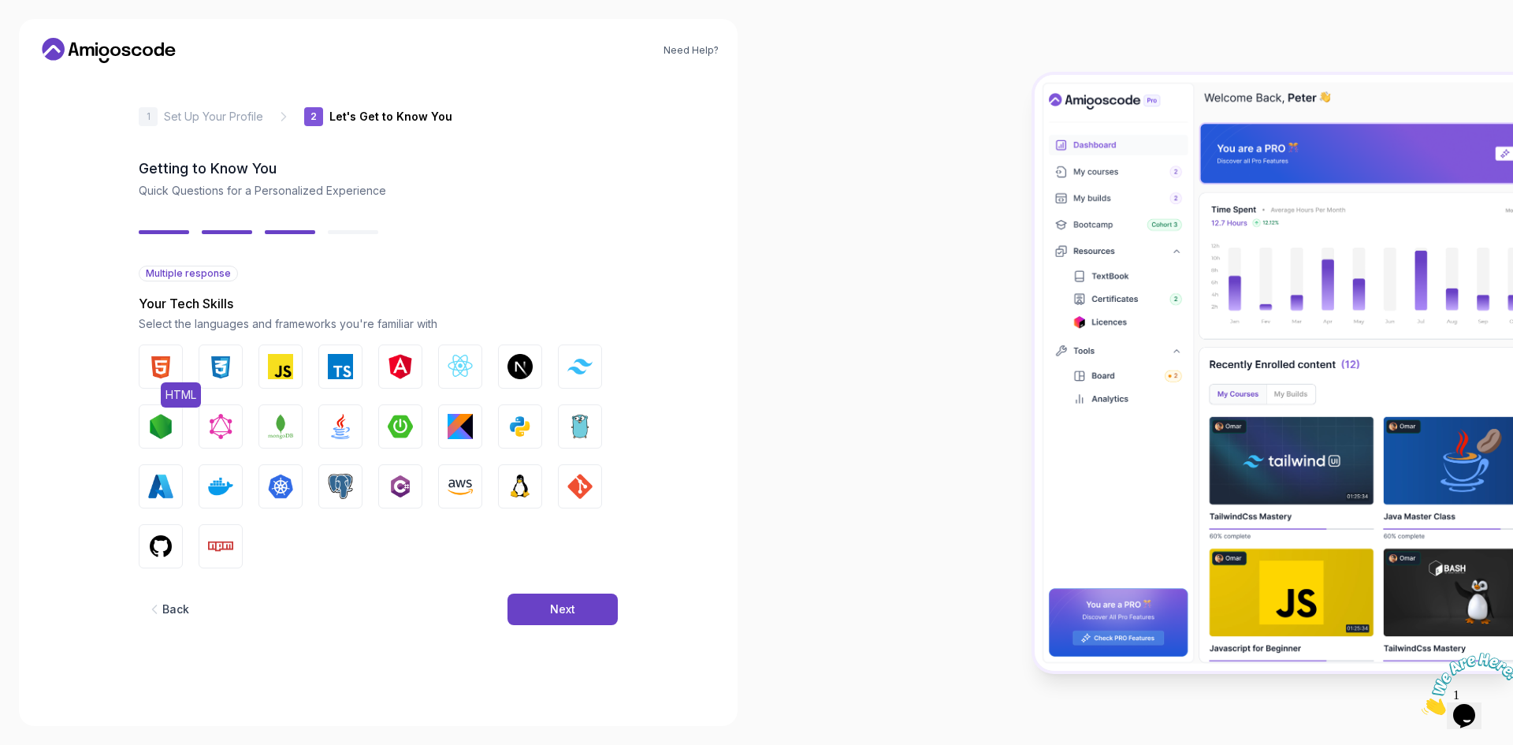
click at [159, 363] on img "button" at bounding box center [160, 366] width 25 height 25
click at [208, 364] on img "button" at bounding box center [220, 366] width 25 height 25
click at [270, 359] on img "button" at bounding box center [280, 366] width 25 height 25
click at [523, 420] on img "button" at bounding box center [520, 426] width 25 height 25
click at [400, 413] on button "Spring Boot" at bounding box center [400, 426] width 44 height 44
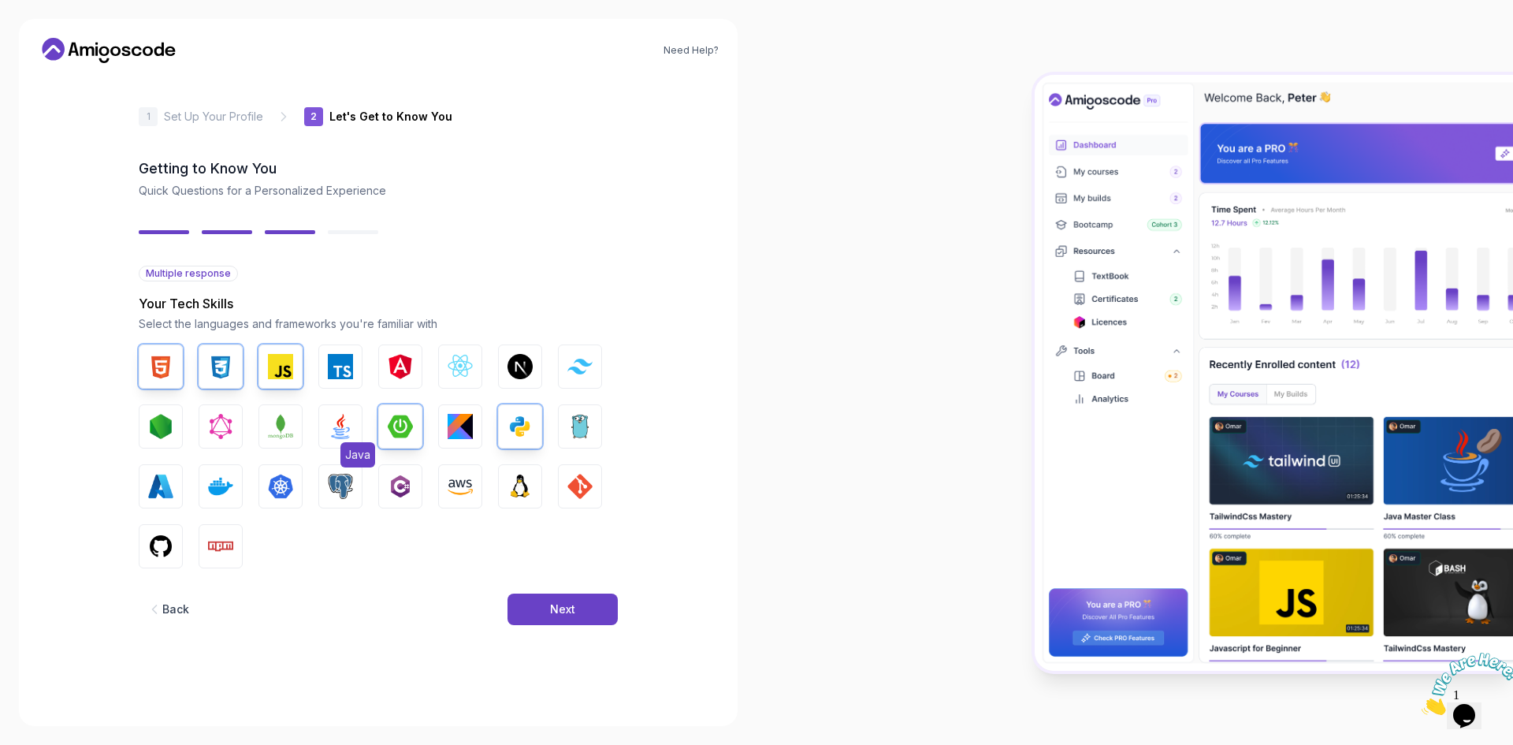
click at [350, 419] on img "button" at bounding box center [340, 426] width 25 height 25
click at [169, 539] on img "button" at bounding box center [160, 546] width 25 height 25
click at [338, 487] on img "button" at bounding box center [340, 486] width 25 height 25
click at [579, 621] on button "Next" at bounding box center [563, 609] width 110 height 32
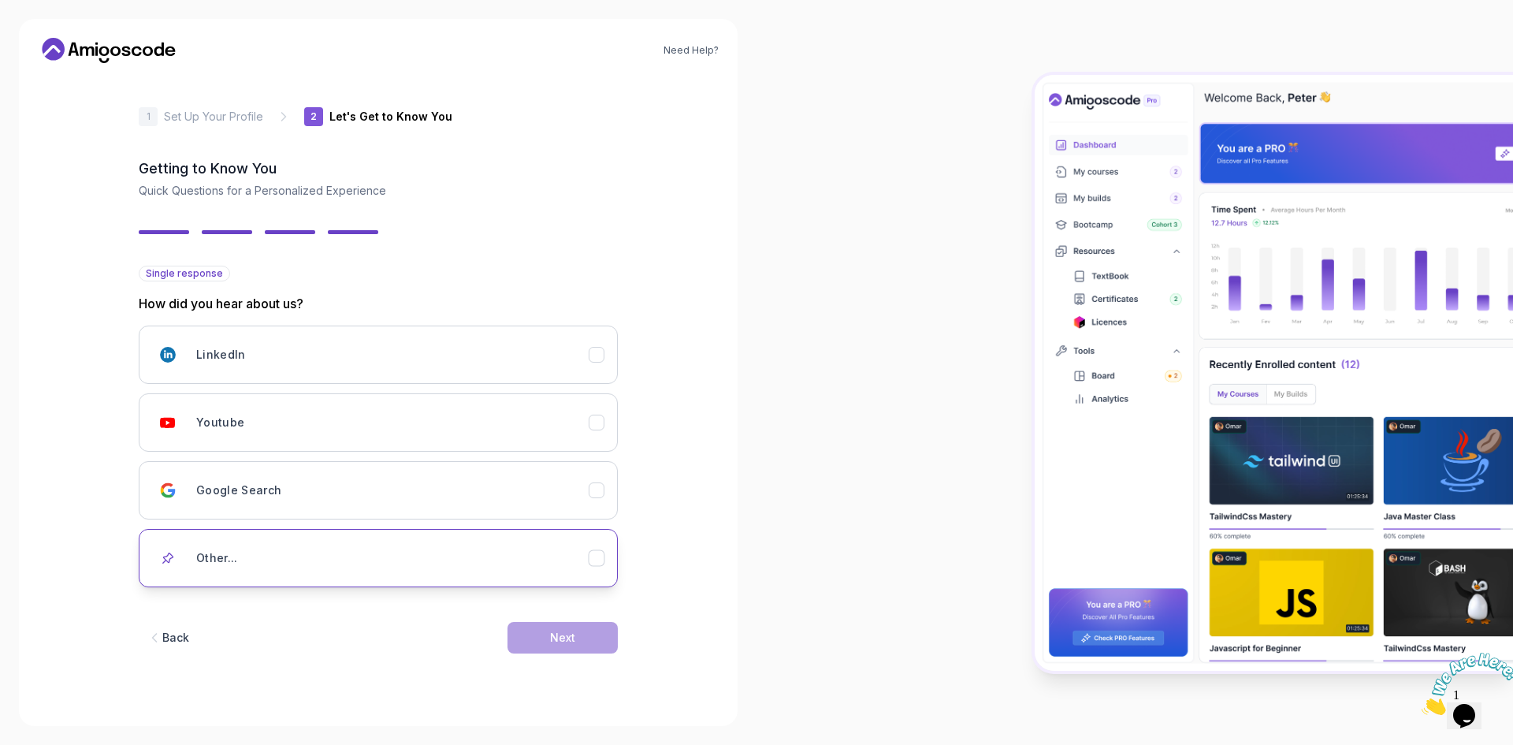
click at [601, 554] on icon "Other..." at bounding box center [597, 558] width 15 height 15
click at [599, 567] on button "Other..." at bounding box center [378, 558] width 479 height 58
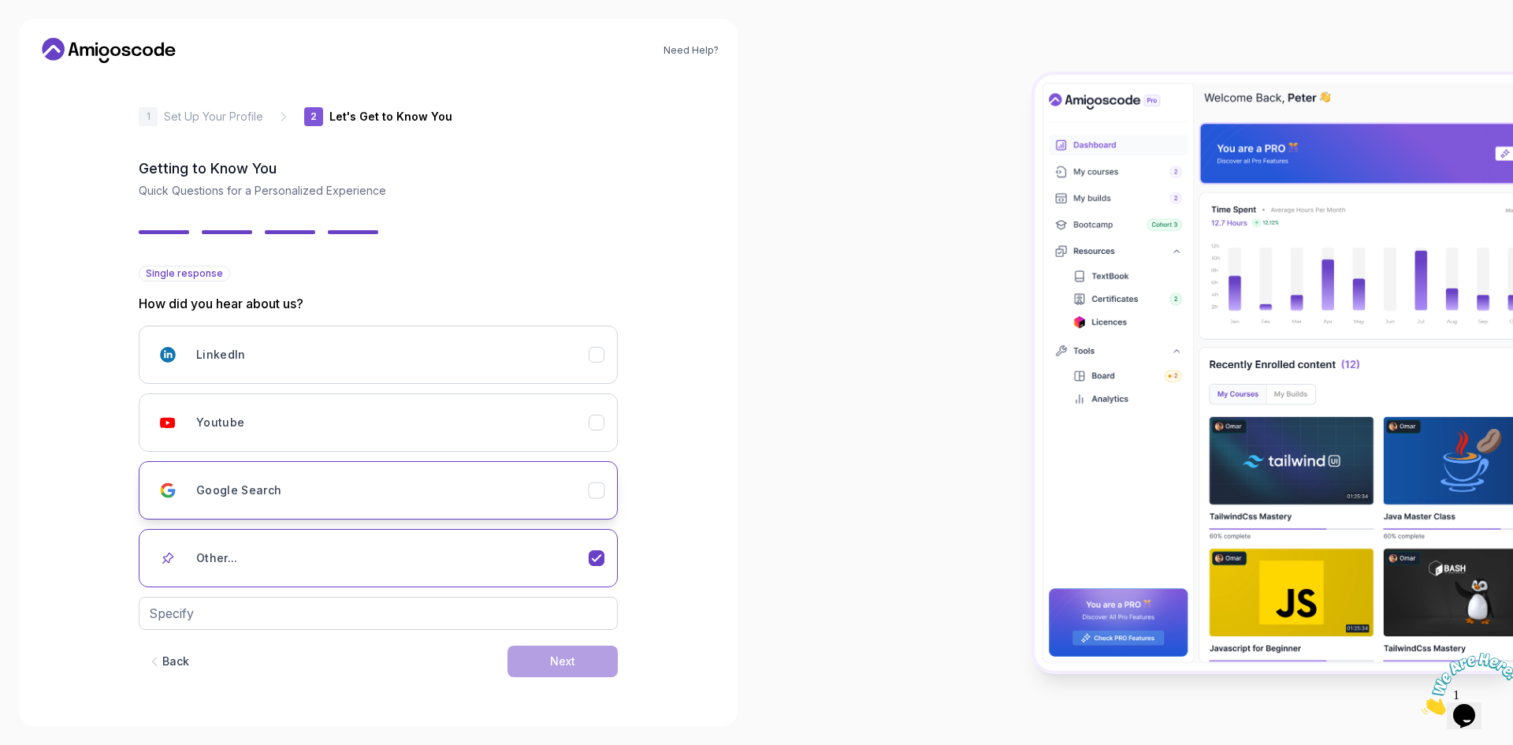
click at [605, 491] on div "Google Search" at bounding box center [597, 490] width 17 height 17
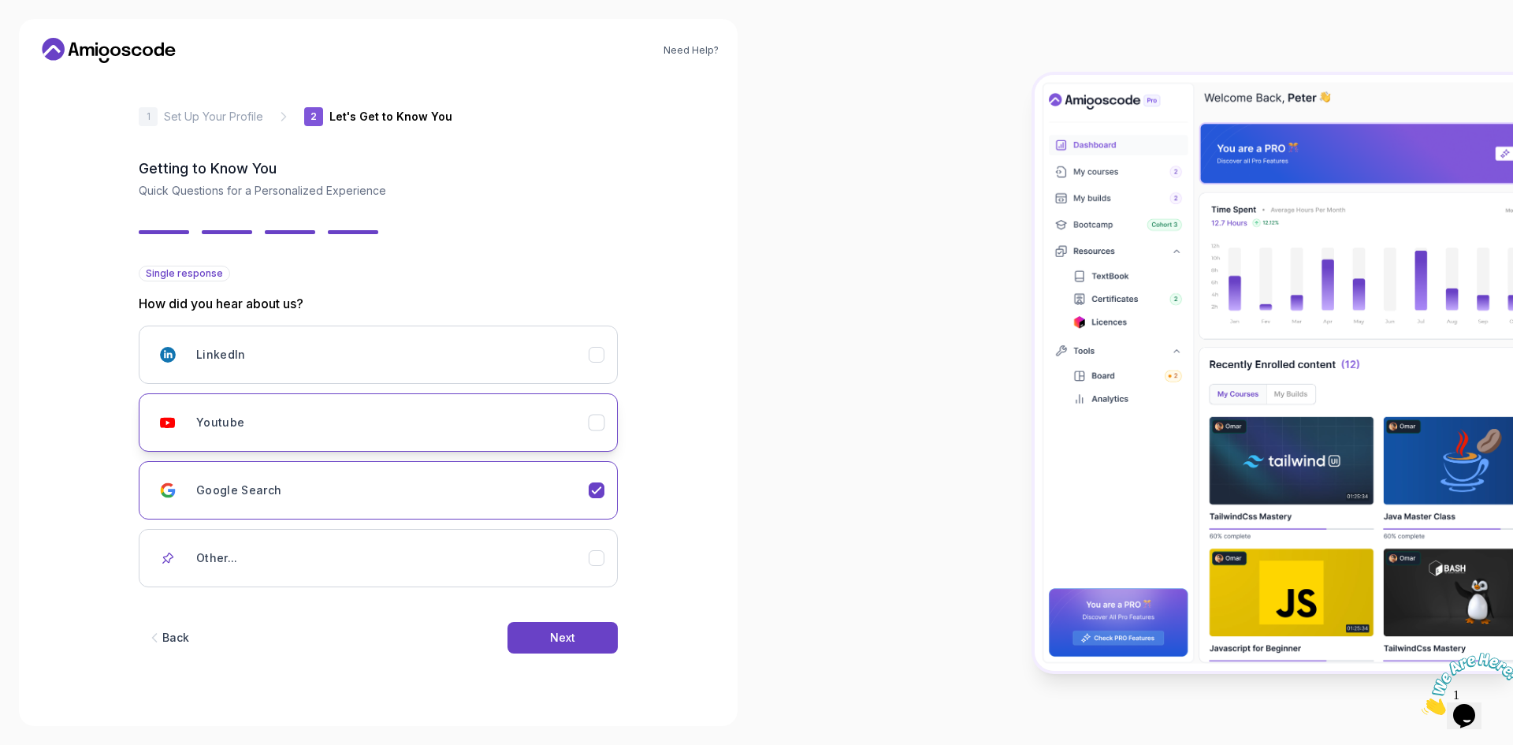
click at [603, 429] on icon "Youtube" at bounding box center [597, 422] width 15 height 15
click at [572, 638] on div "Next" at bounding box center [562, 638] width 25 height 16
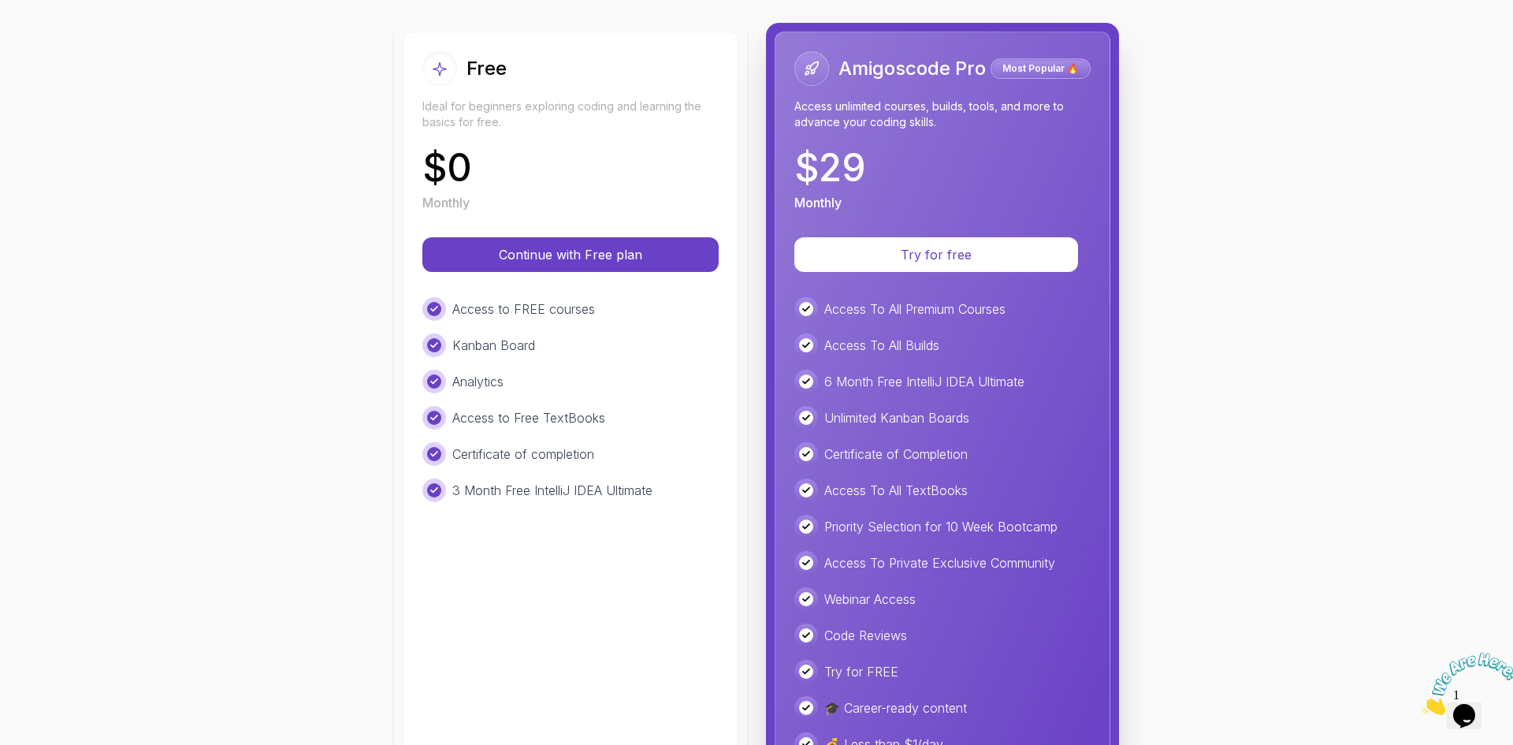
scroll to position [170, 0]
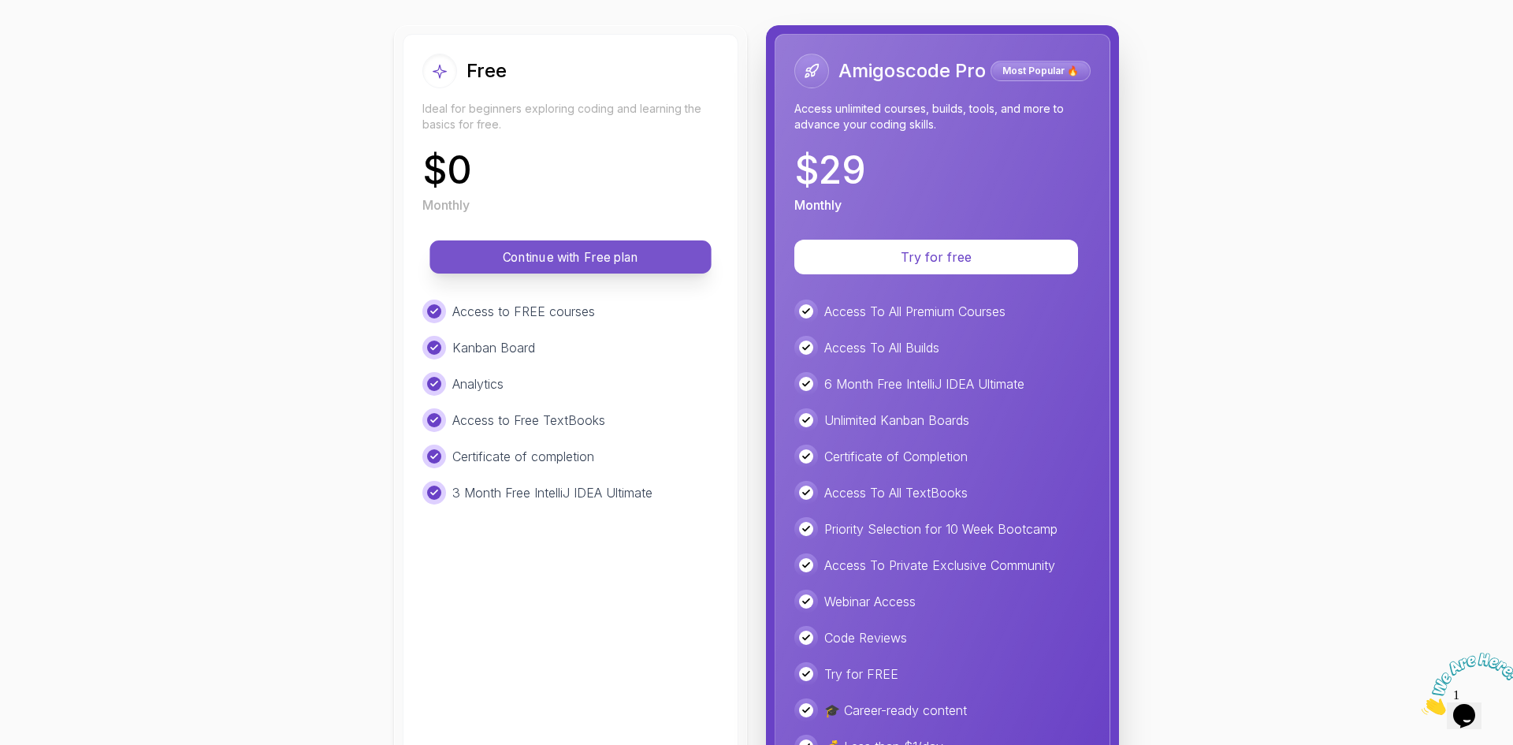
click at [612, 259] on p "Continue with Free plan" at bounding box center [571, 257] width 246 height 18
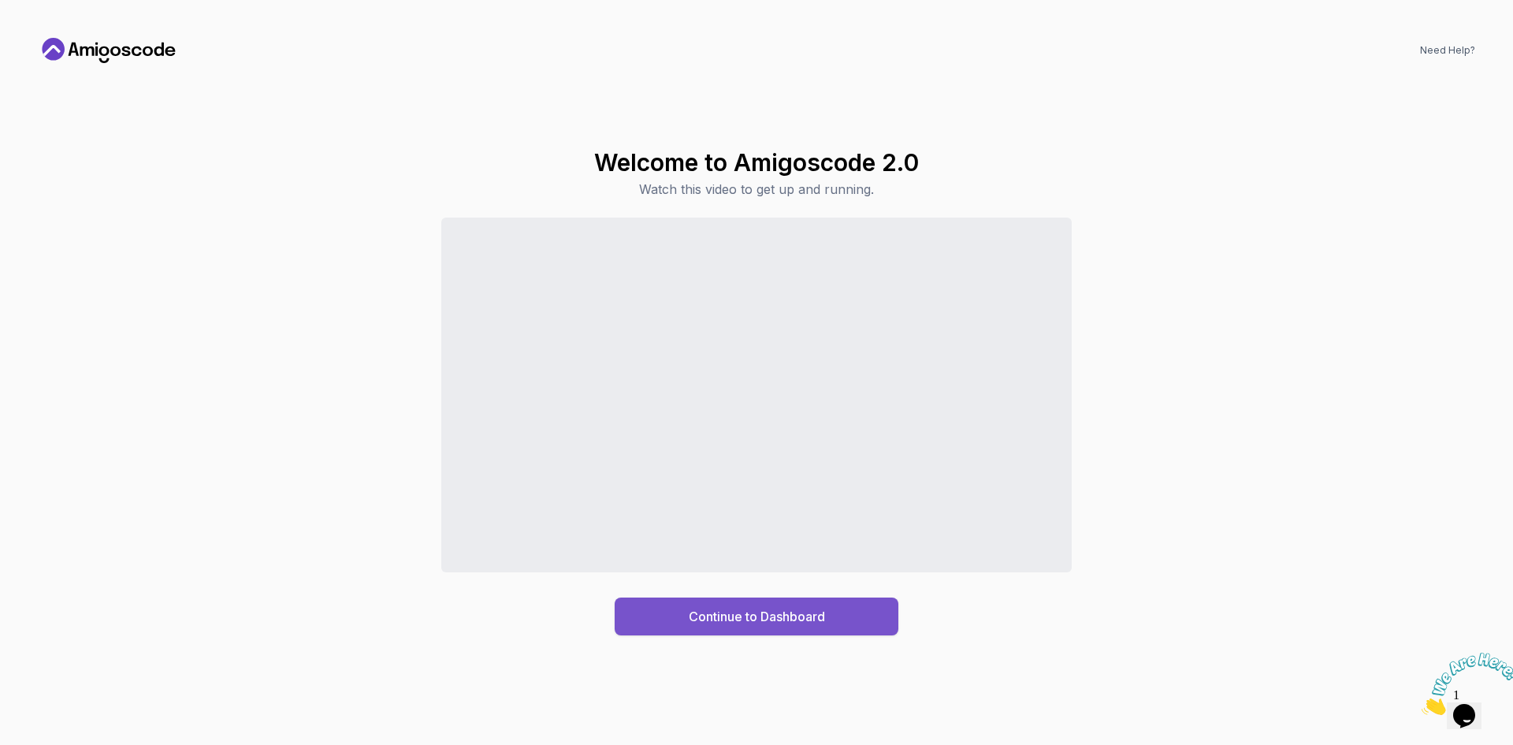
click at [832, 609] on button "Continue to Dashboard" at bounding box center [757, 616] width 284 height 38
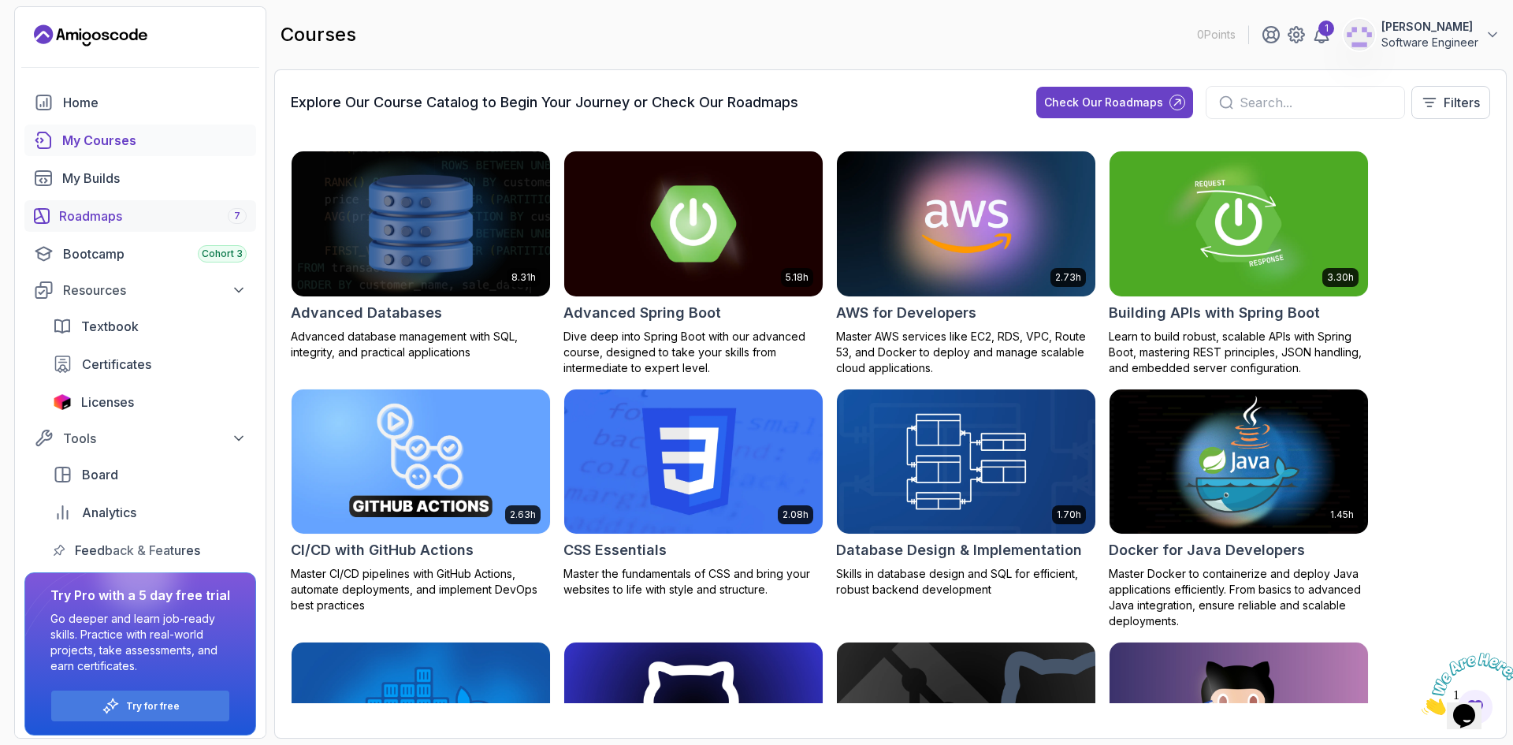
click at [177, 221] on div "Roadmaps 7" at bounding box center [153, 215] width 188 height 19
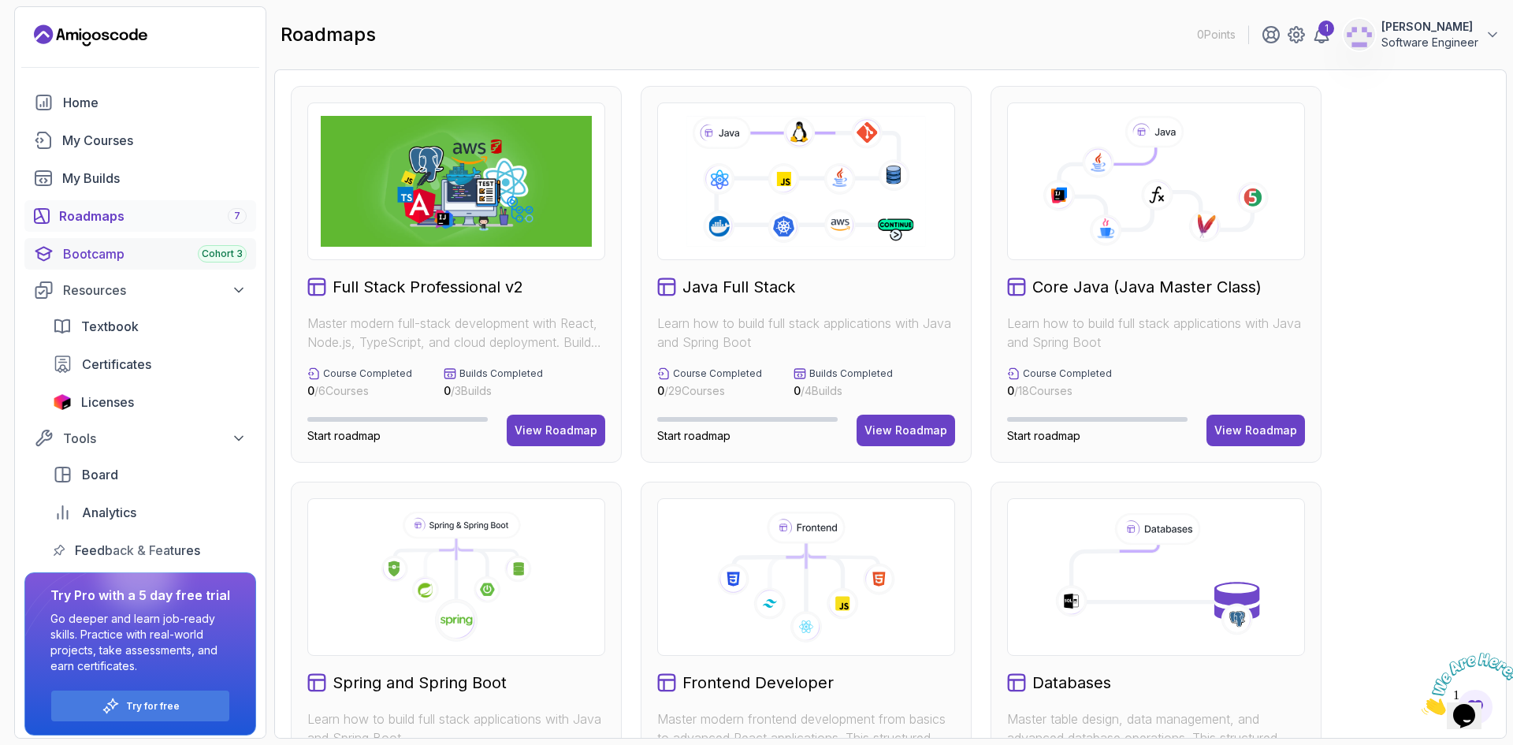
click at [162, 264] on link "Bootcamp Cohort 3" at bounding box center [140, 254] width 232 height 32
click at [231, 298] on div "Resources" at bounding box center [155, 290] width 184 height 19
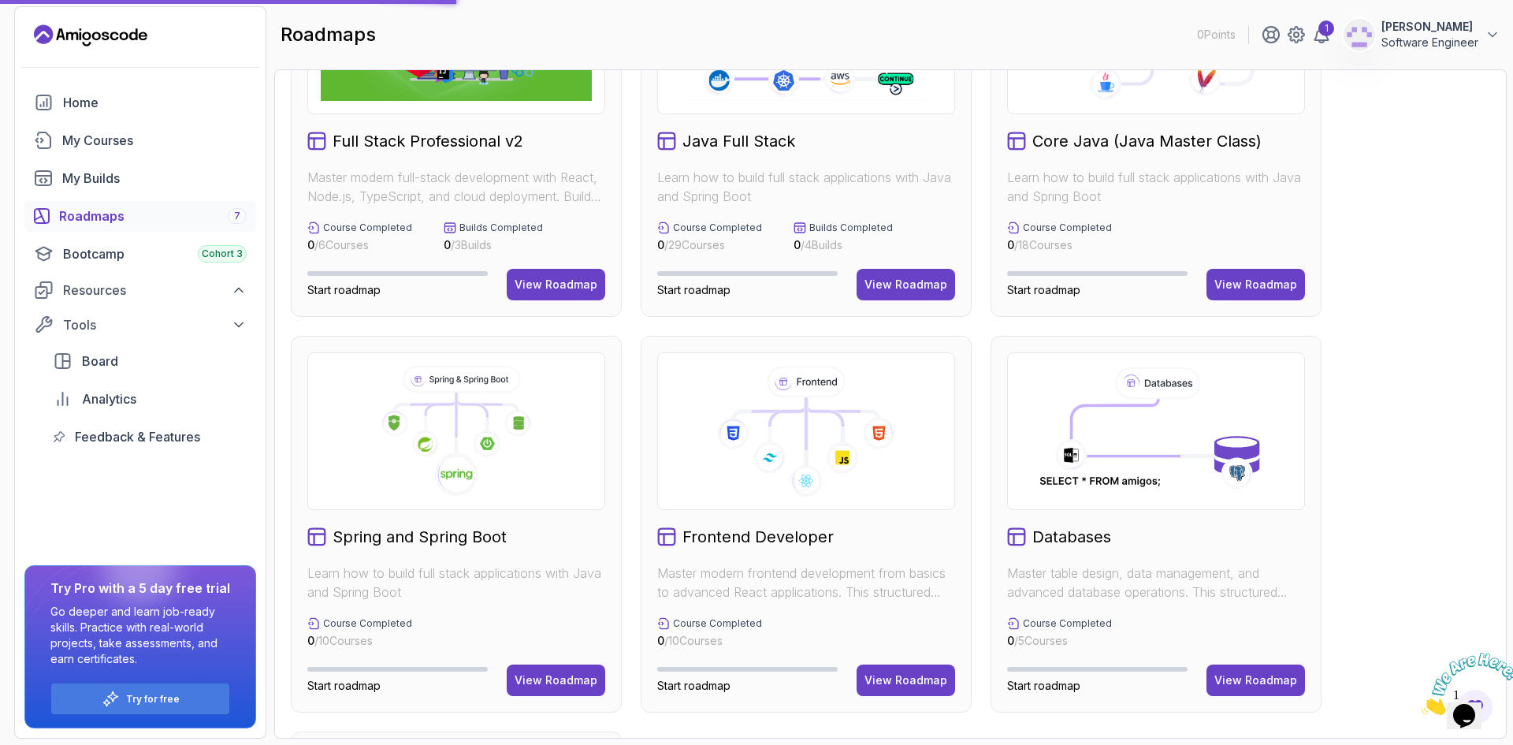
scroll to position [145, 0]
click at [917, 280] on div "View Roadmap" at bounding box center [906, 285] width 83 height 16
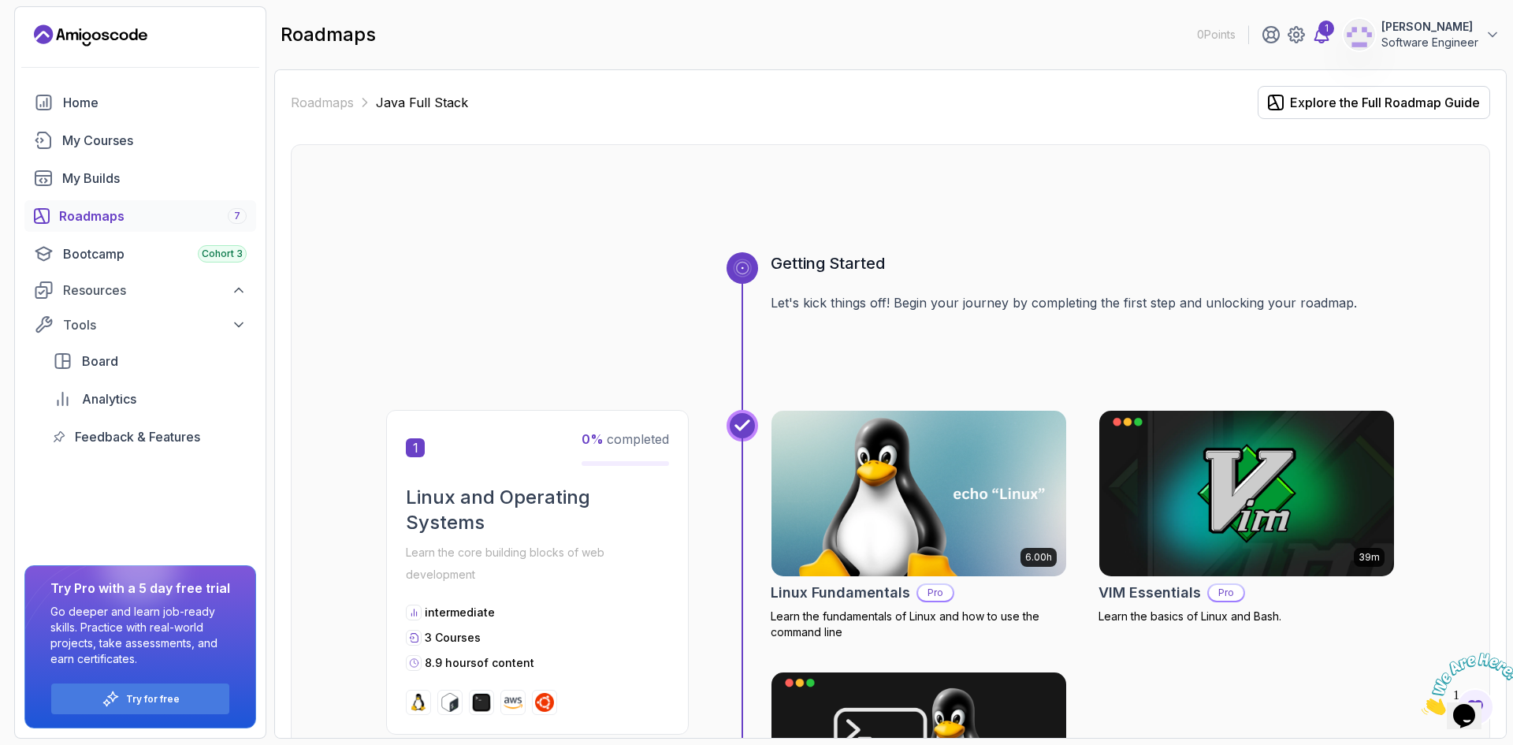
click at [1319, 32] on icon at bounding box center [1321, 34] width 19 height 19
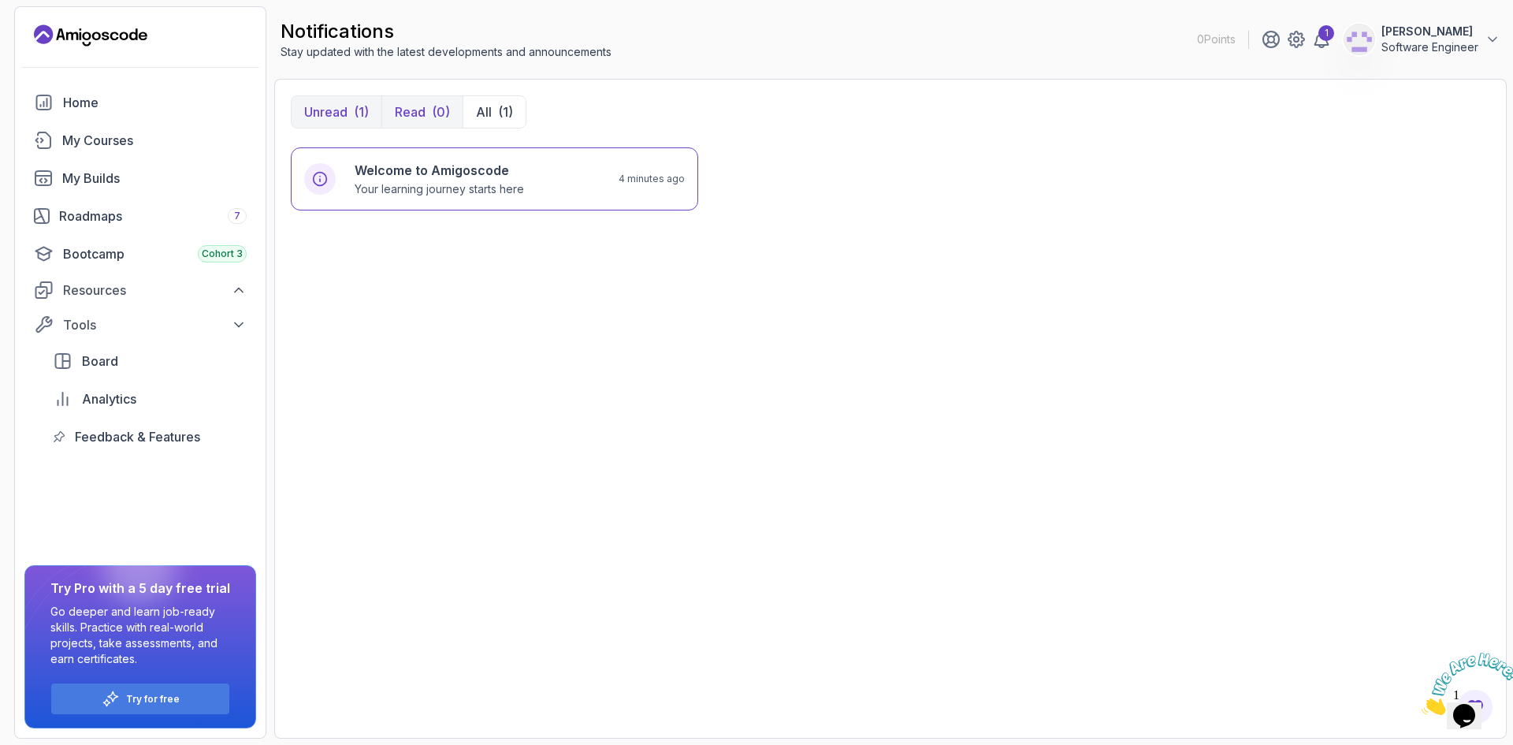
click at [419, 106] on p "Read" at bounding box center [410, 111] width 31 height 19
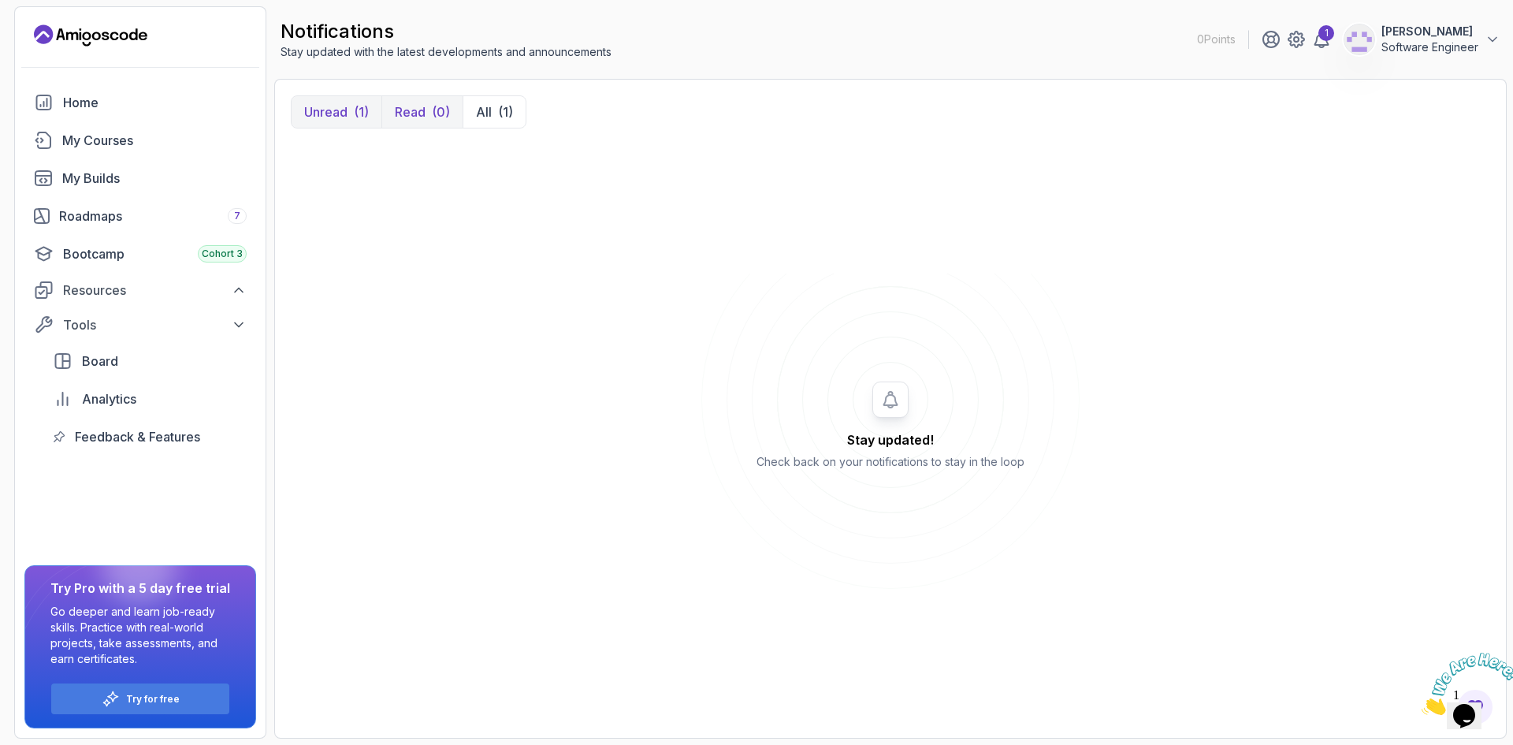
click at [352, 100] on button "Unread (1)" at bounding box center [337, 112] width 90 height 32
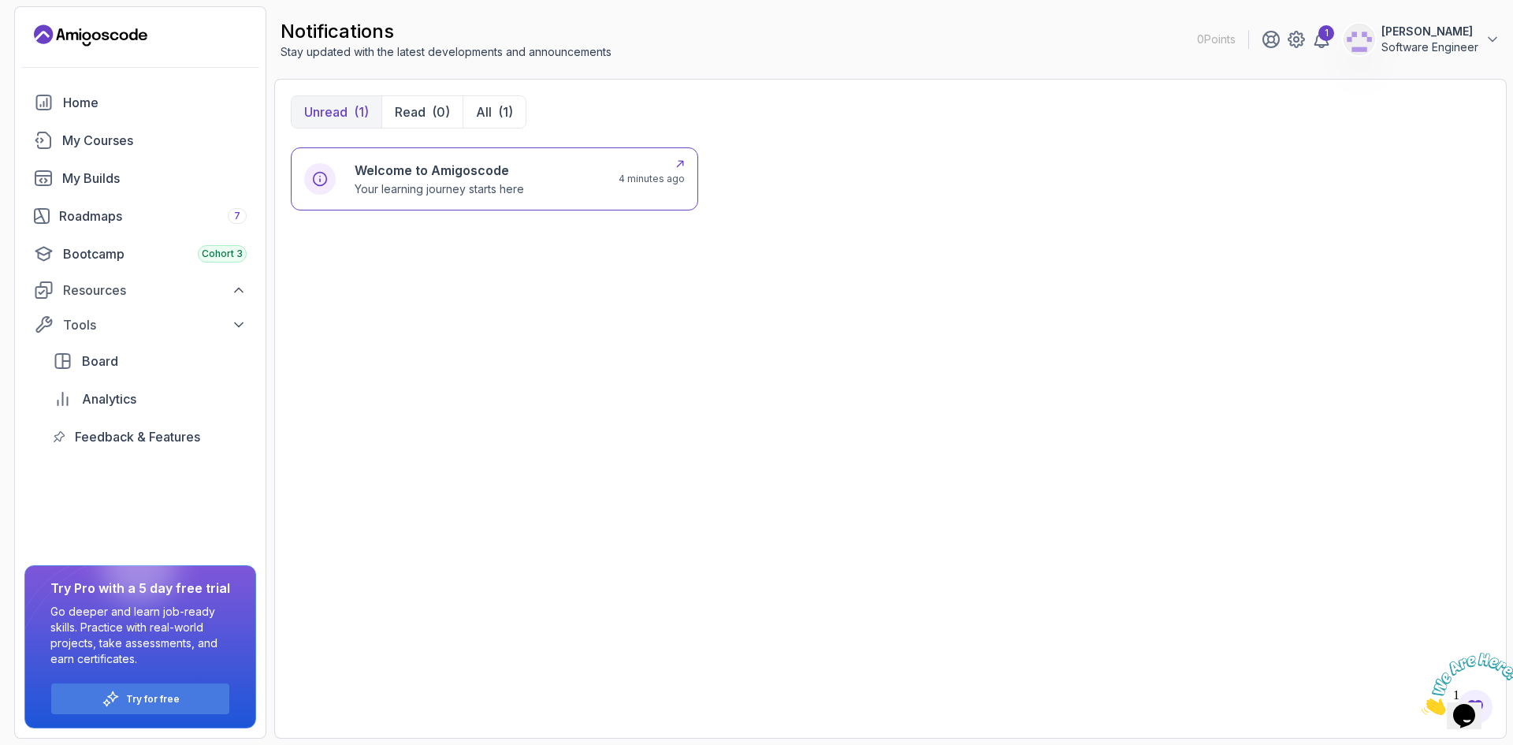
click at [638, 184] on p "4 minutes ago" at bounding box center [652, 179] width 66 height 13
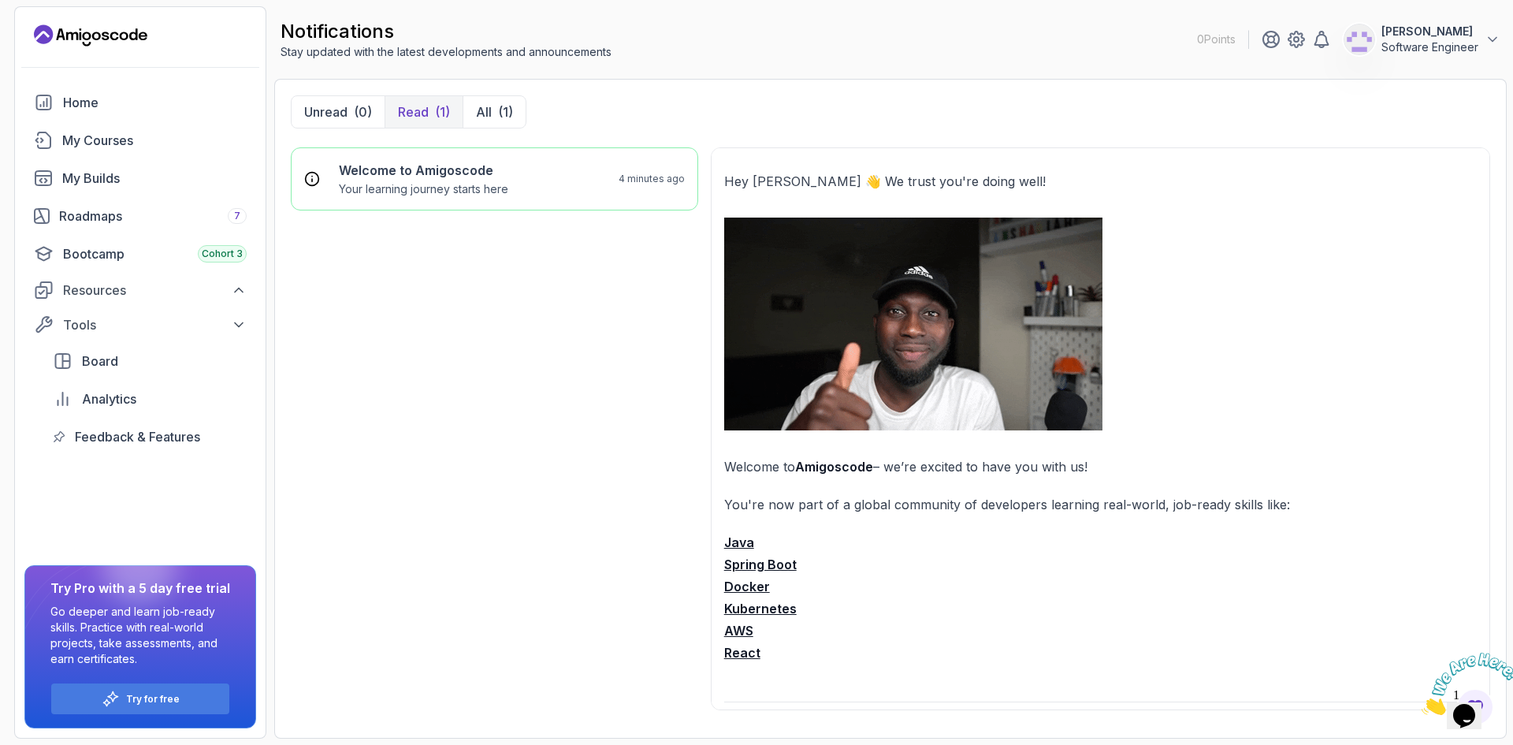
click at [536, 459] on div "Welcome to Amigoscode Your learning journey starts here 4 minutes ago" at bounding box center [494, 434] width 407 height 575
click at [157, 113] on link "Home" at bounding box center [140, 103] width 232 height 32
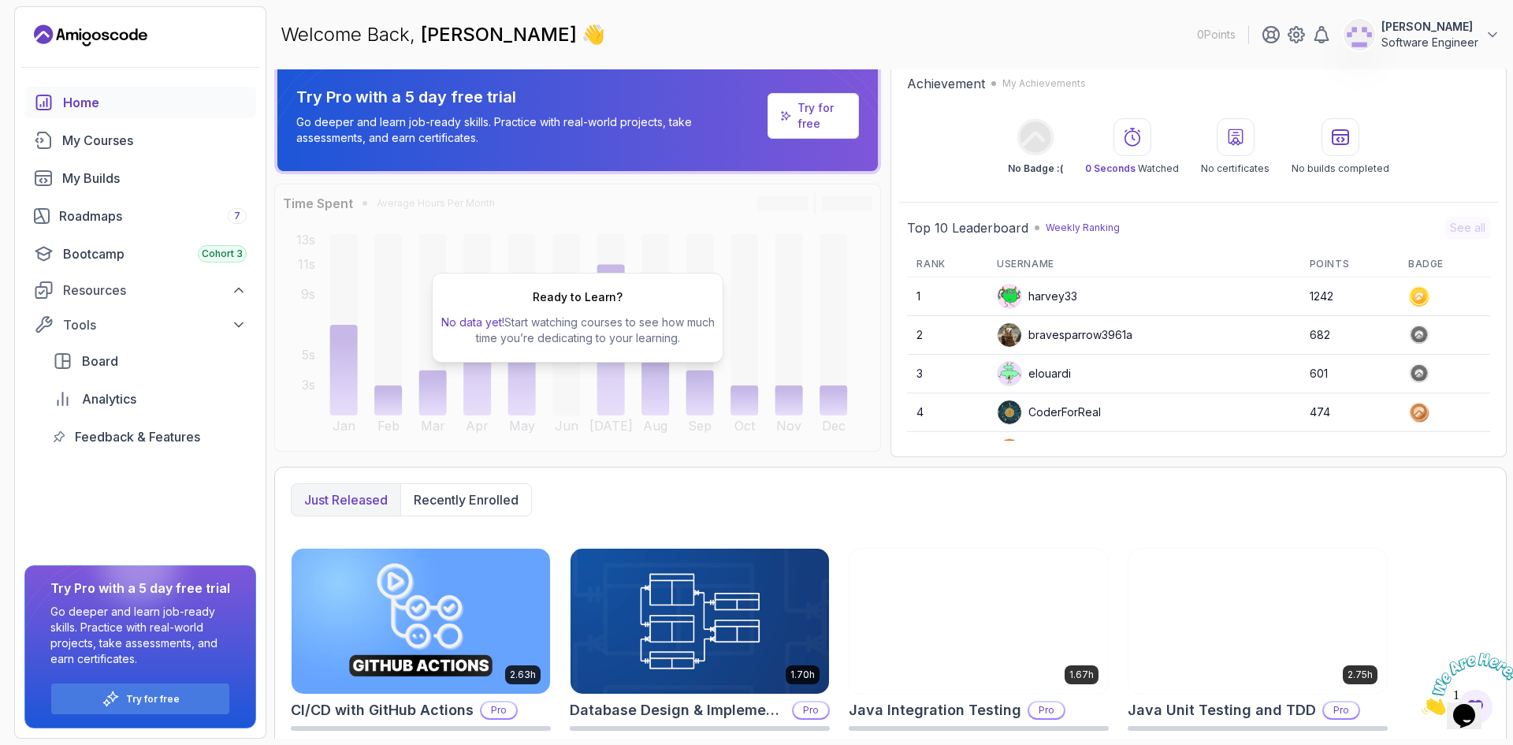
scroll to position [33, 0]
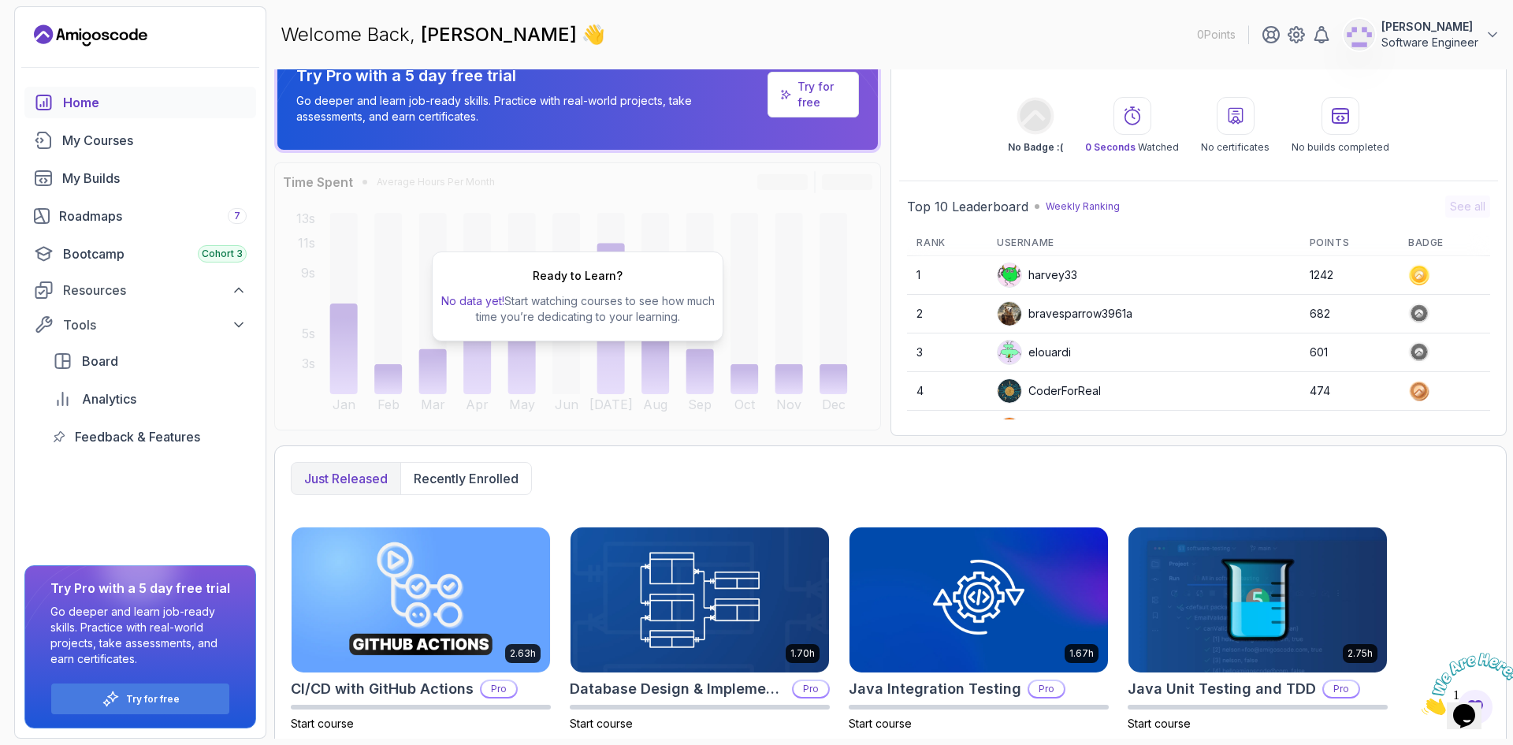
click at [615, 457] on div "Just released Recently enrolled 2.63h CI/CD with GitHub Actions Pro Start cours…" at bounding box center [890, 708] width 1233 height 526
click at [619, 374] on div "Ready to Learn? No data yet! Start watching courses to see how much time you’re…" at bounding box center [577, 296] width 607 height 268
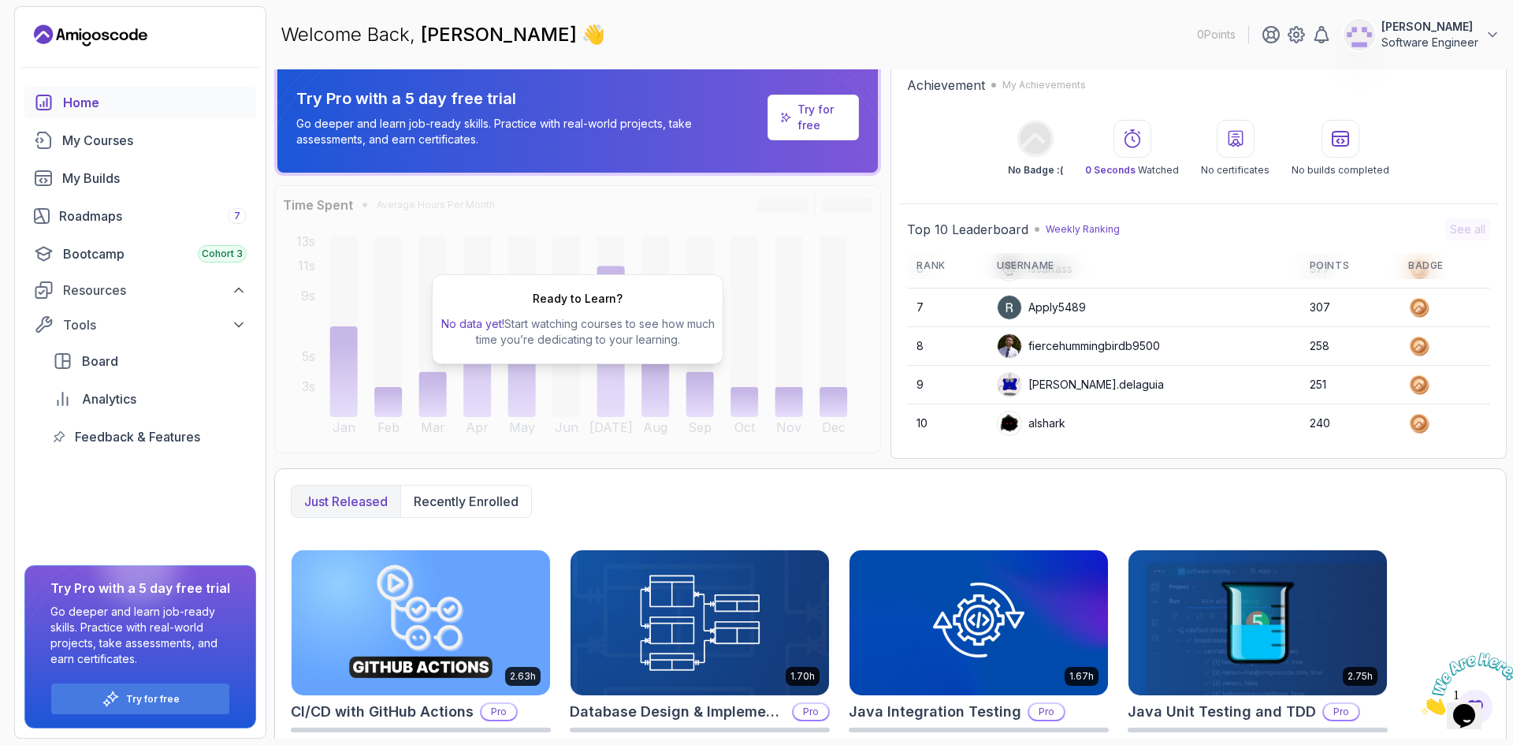
scroll to position [0, 0]
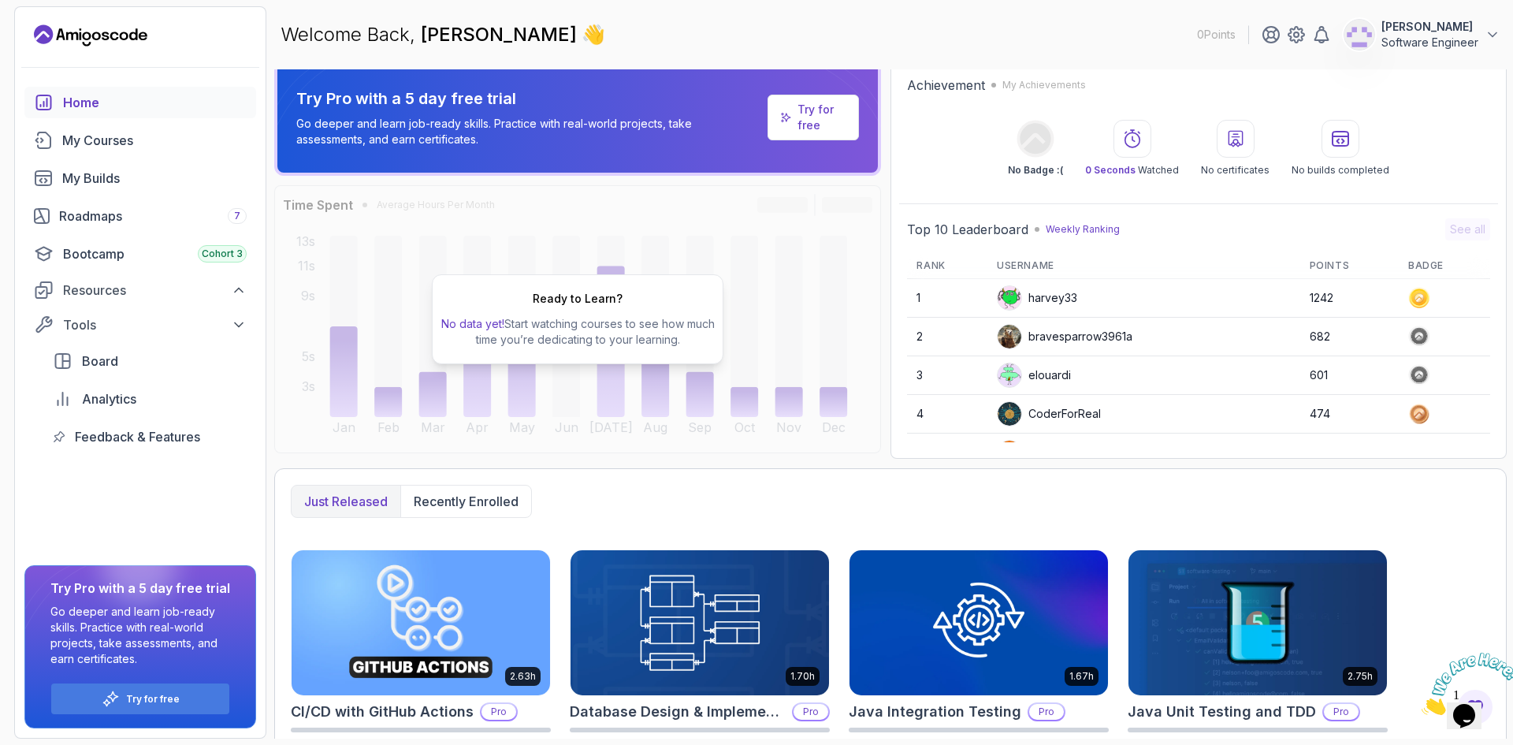
click at [1415, 298] on icon at bounding box center [1419, 297] width 9 height 9
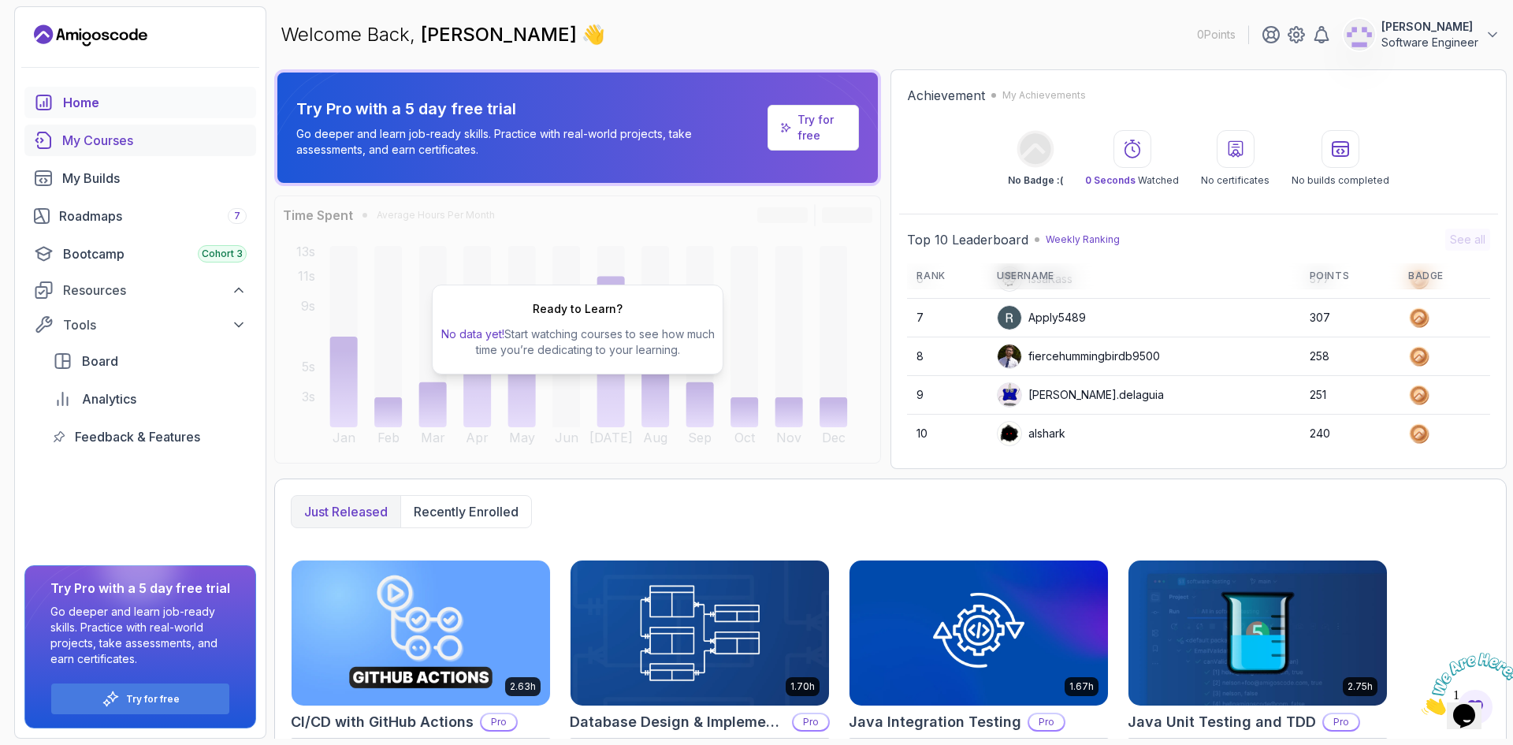
click at [162, 142] on div "My Courses" at bounding box center [154, 140] width 184 height 19
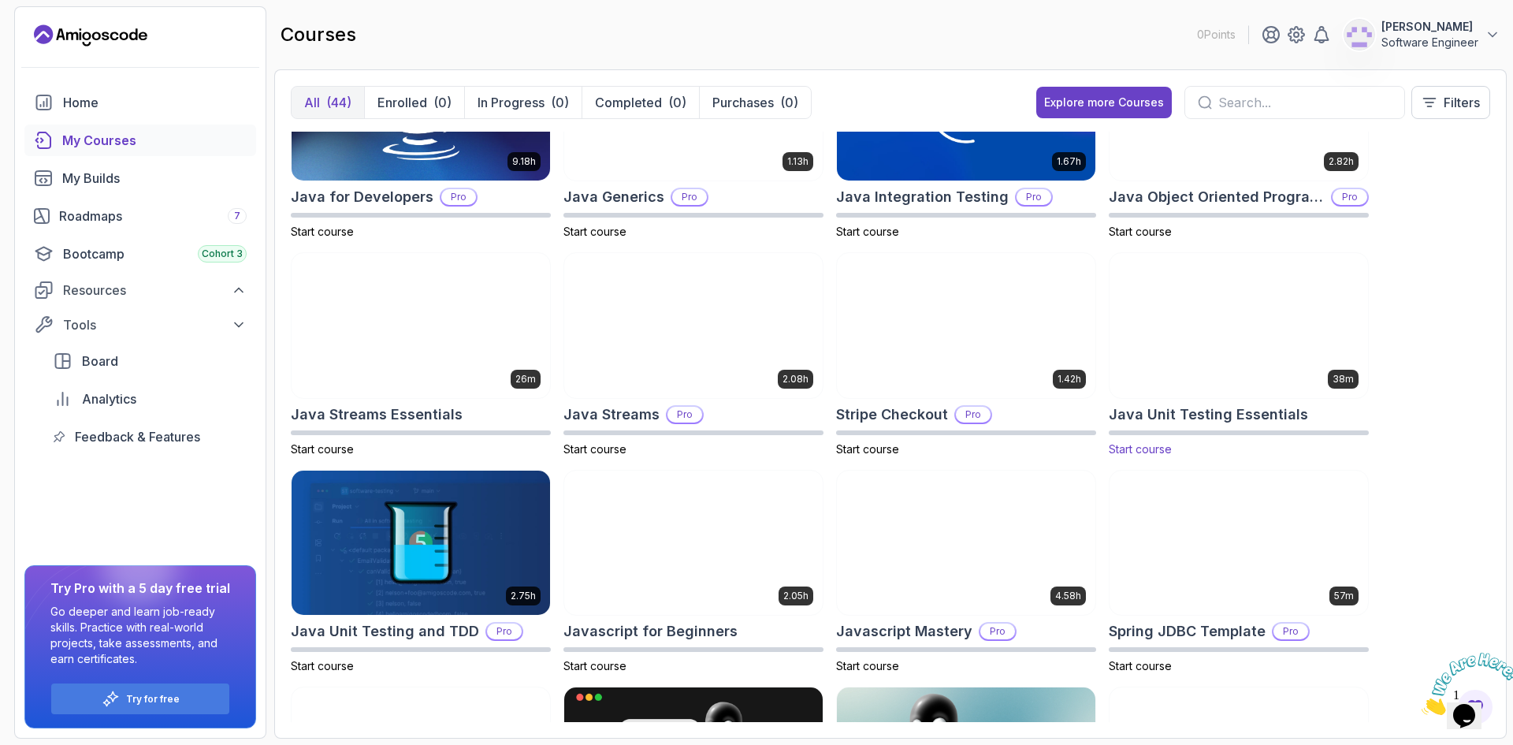
scroll to position [964, 0]
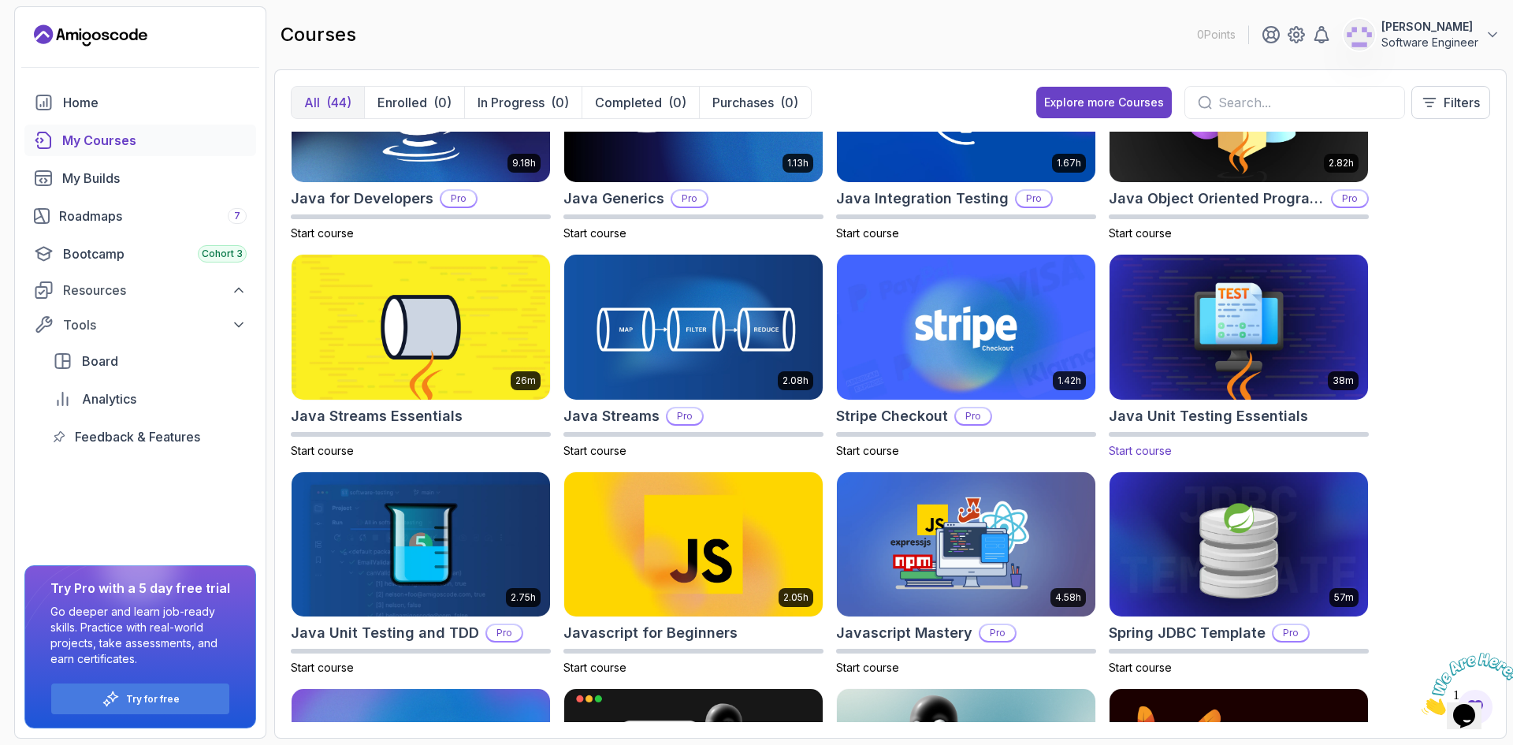
click at [1246, 302] on img at bounding box center [1238, 327] width 271 height 152
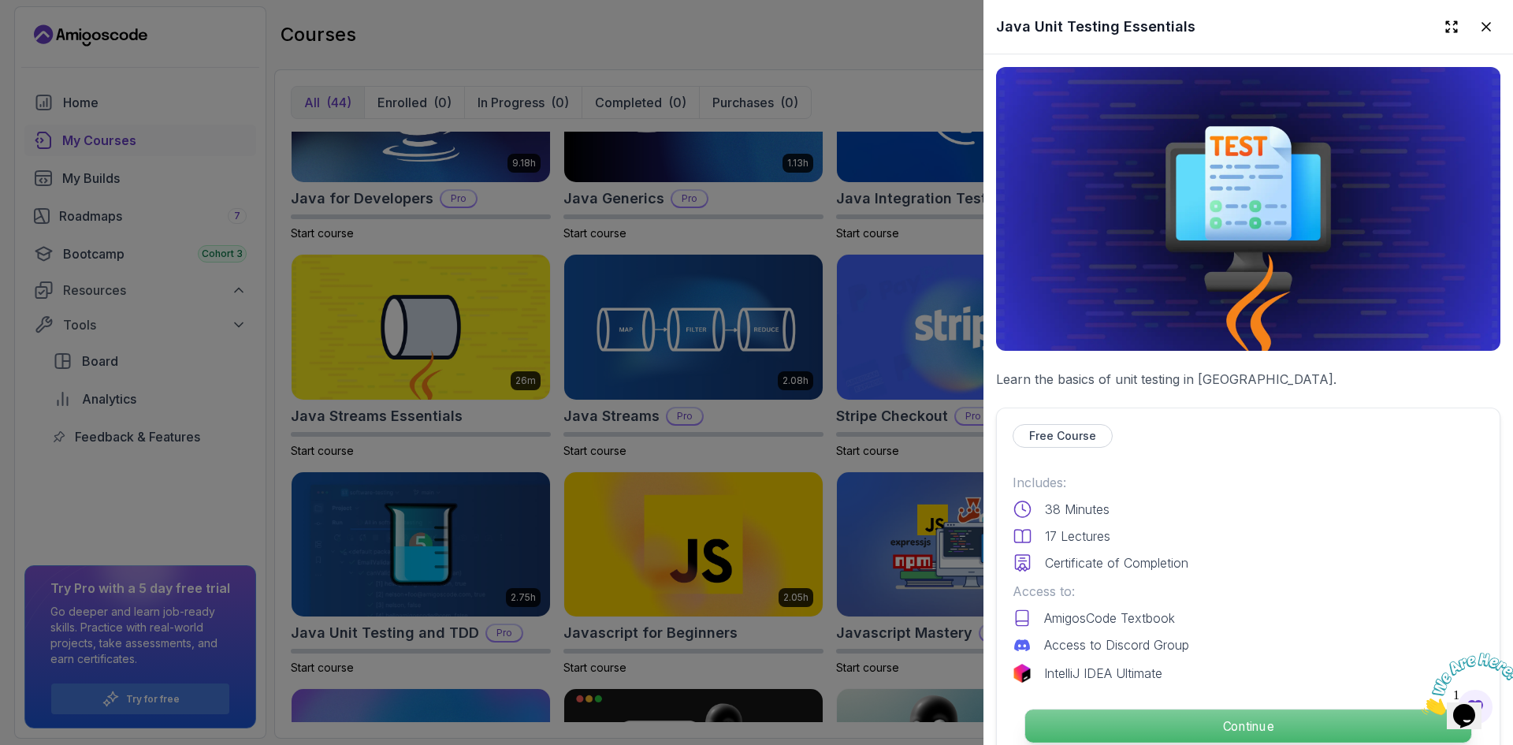
click at [1198, 713] on p "Continue" at bounding box center [1248, 725] width 446 height 33
